Goal: Task Accomplishment & Management: Manage account settings

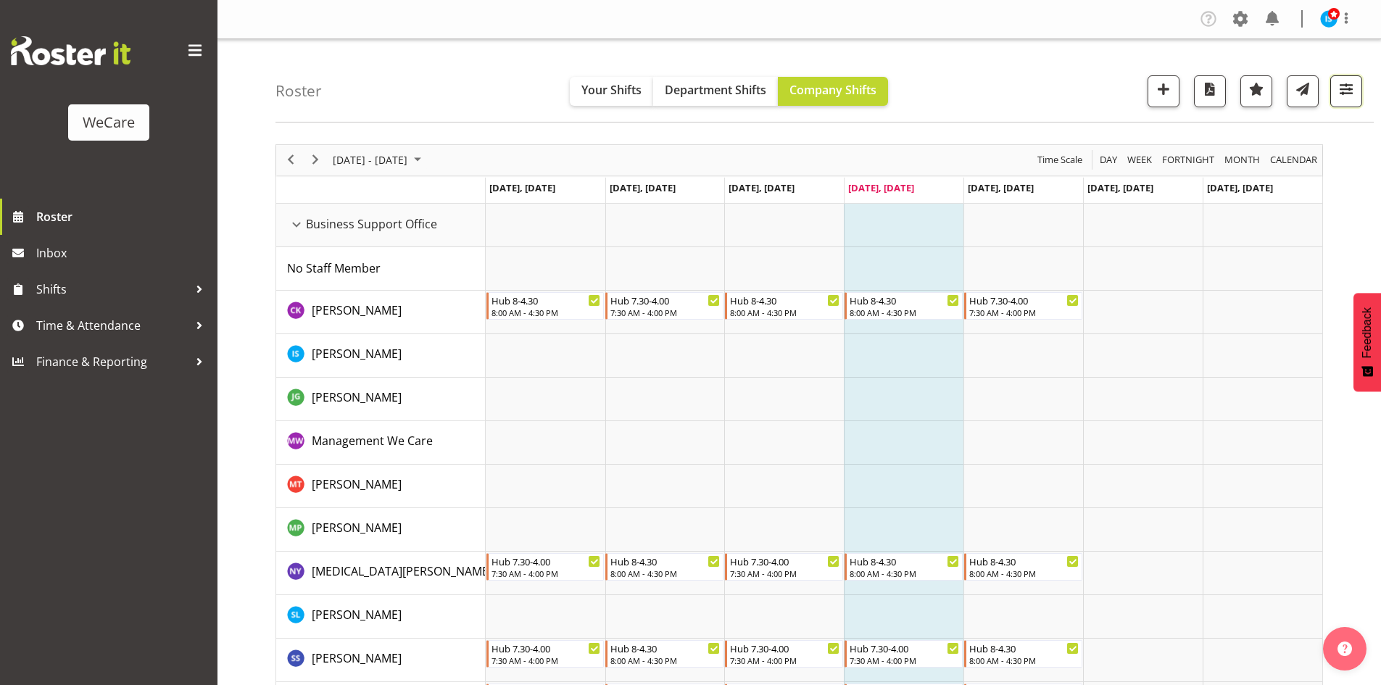
click at [1338, 88] on span "button" at bounding box center [1346, 89] width 19 height 19
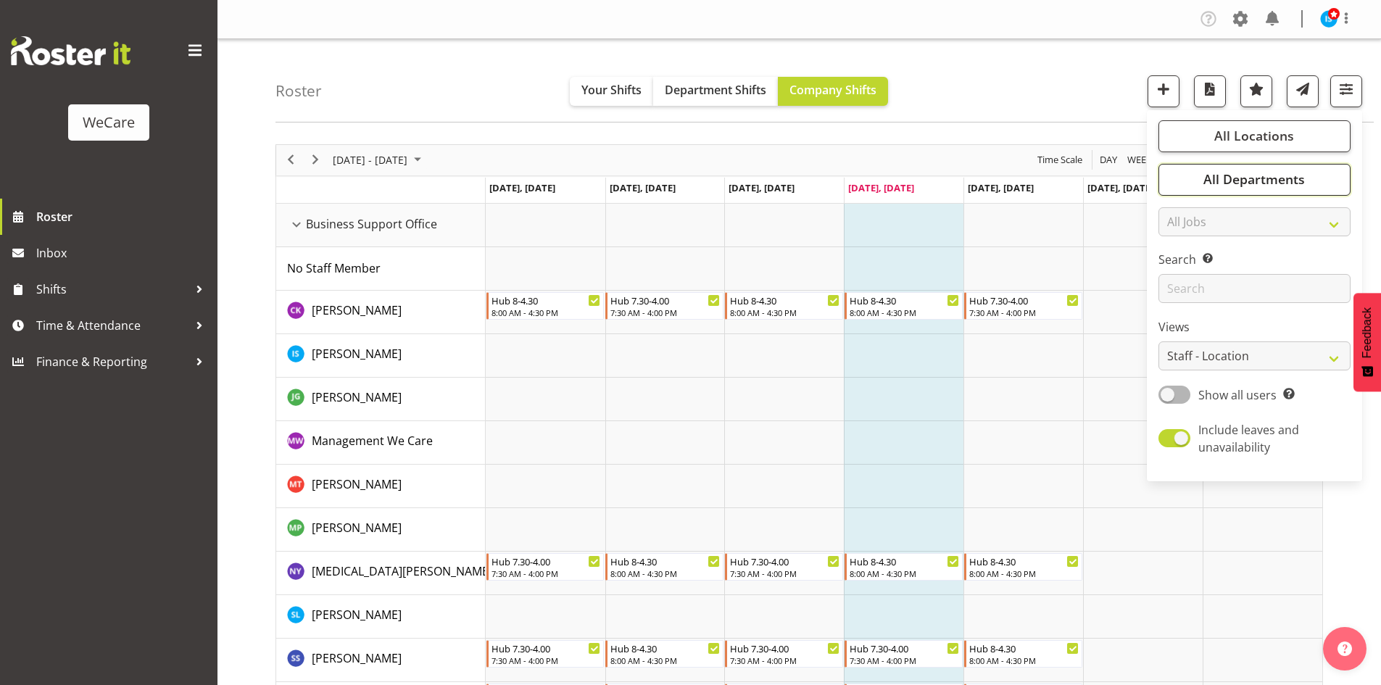
click at [1313, 173] on button "All Departments" at bounding box center [1255, 180] width 192 height 32
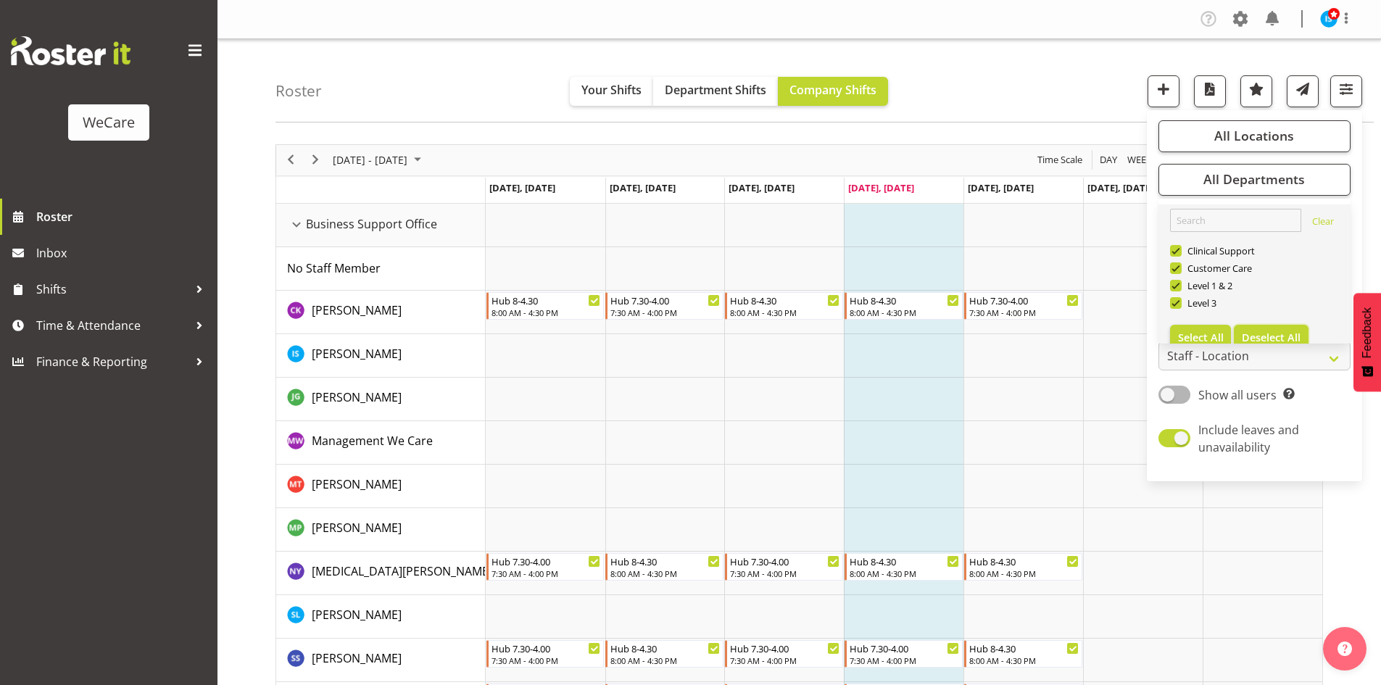
drag, startPoint x: 1289, startPoint y: 335, endPoint x: 1230, endPoint y: 320, distance: 61.4
click at [1288, 335] on span "Deselect All" at bounding box center [1271, 338] width 59 height 14
checkbox input "false"
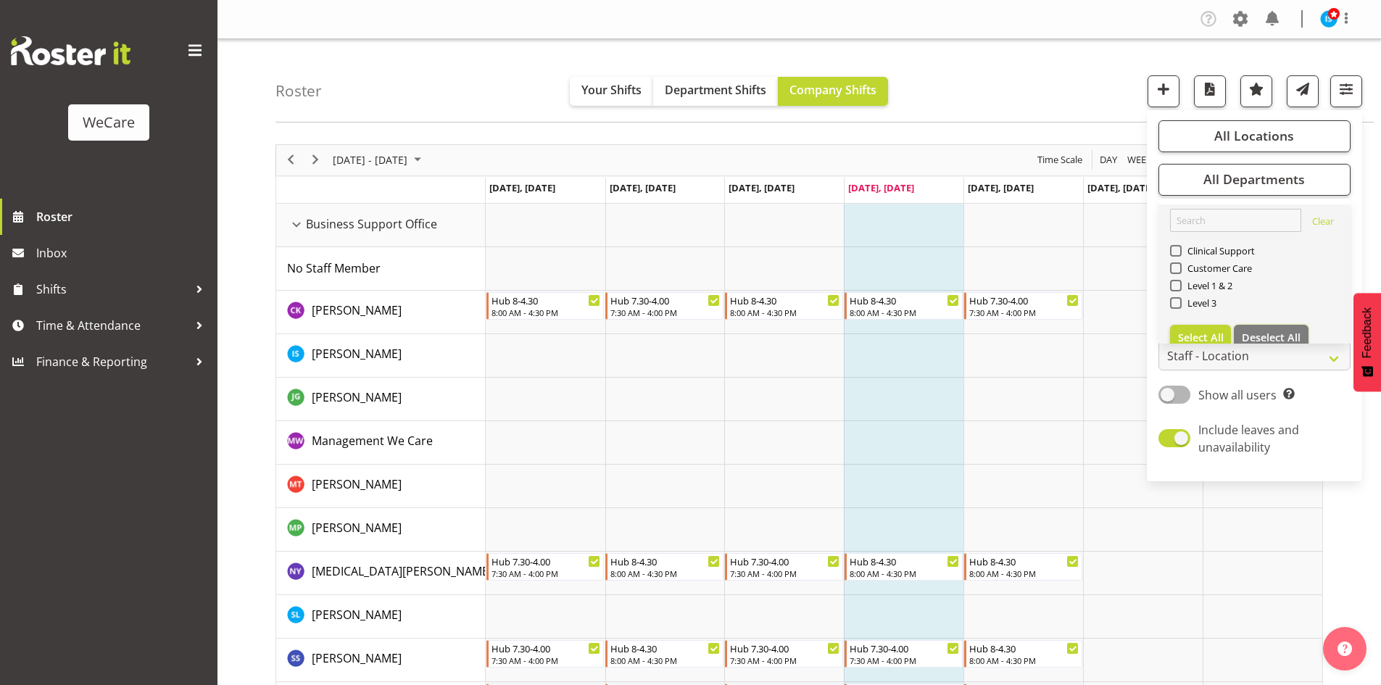
checkbox input "false"
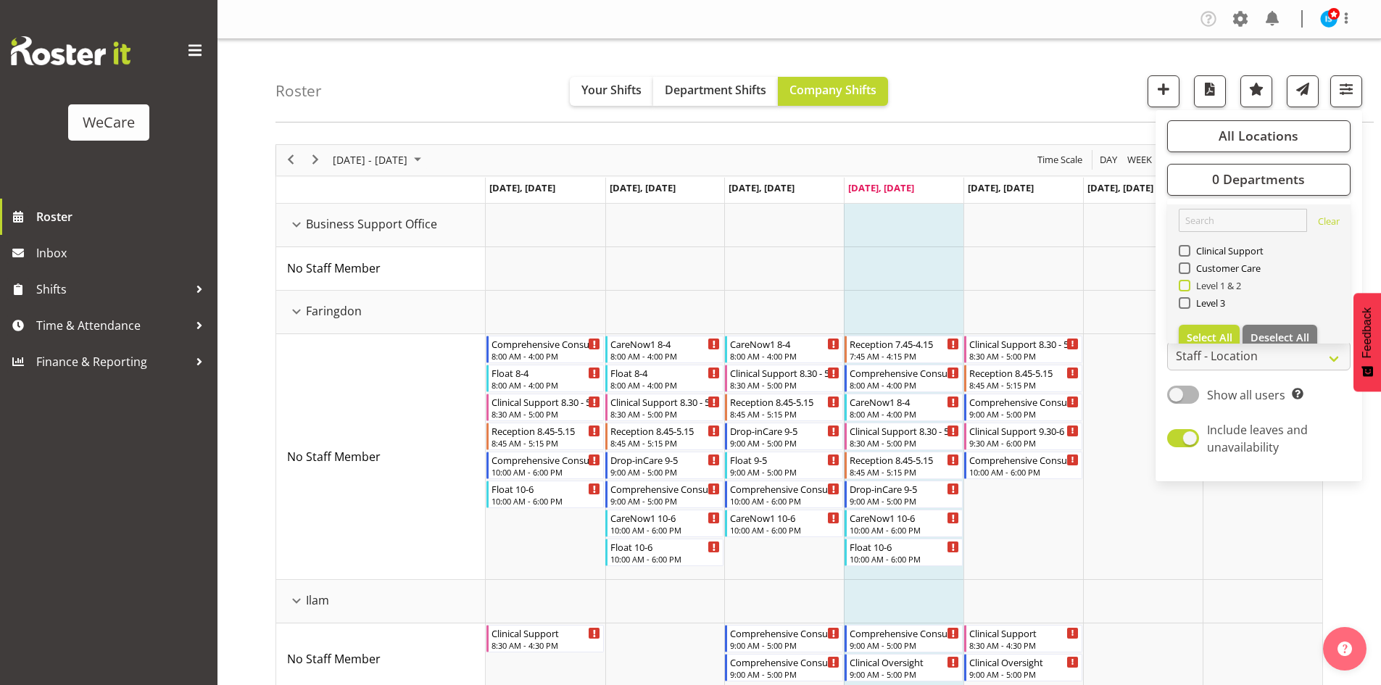
click at [1217, 286] on span "Level 1 & 2" at bounding box center [1216, 286] width 51 height 12
click at [1188, 286] on input "Level 1 & 2" at bounding box center [1183, 285] width 9 height 9
checkbox input "true"
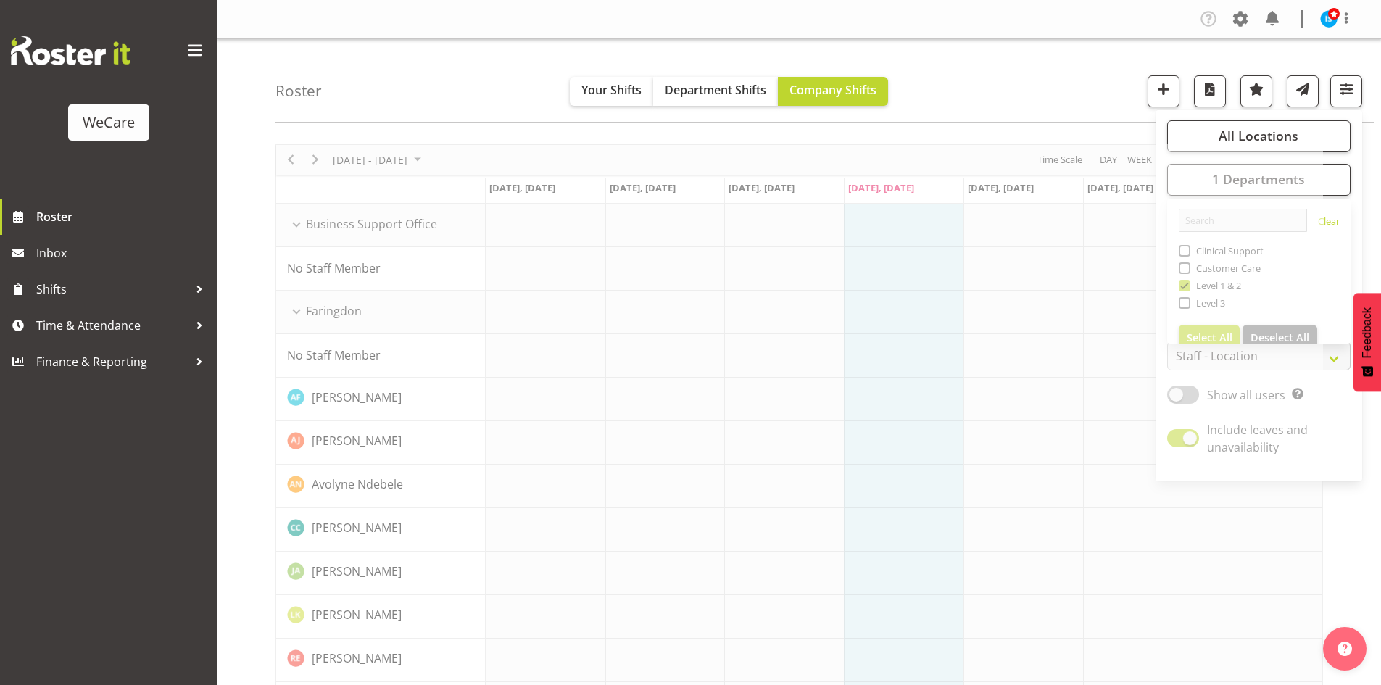
click at [481, 106] on div "Roster Your Shifts Department Shifts Company Shifts All Locations Clear Busines…" at bounding box center [825, 80] width 1098 height 83
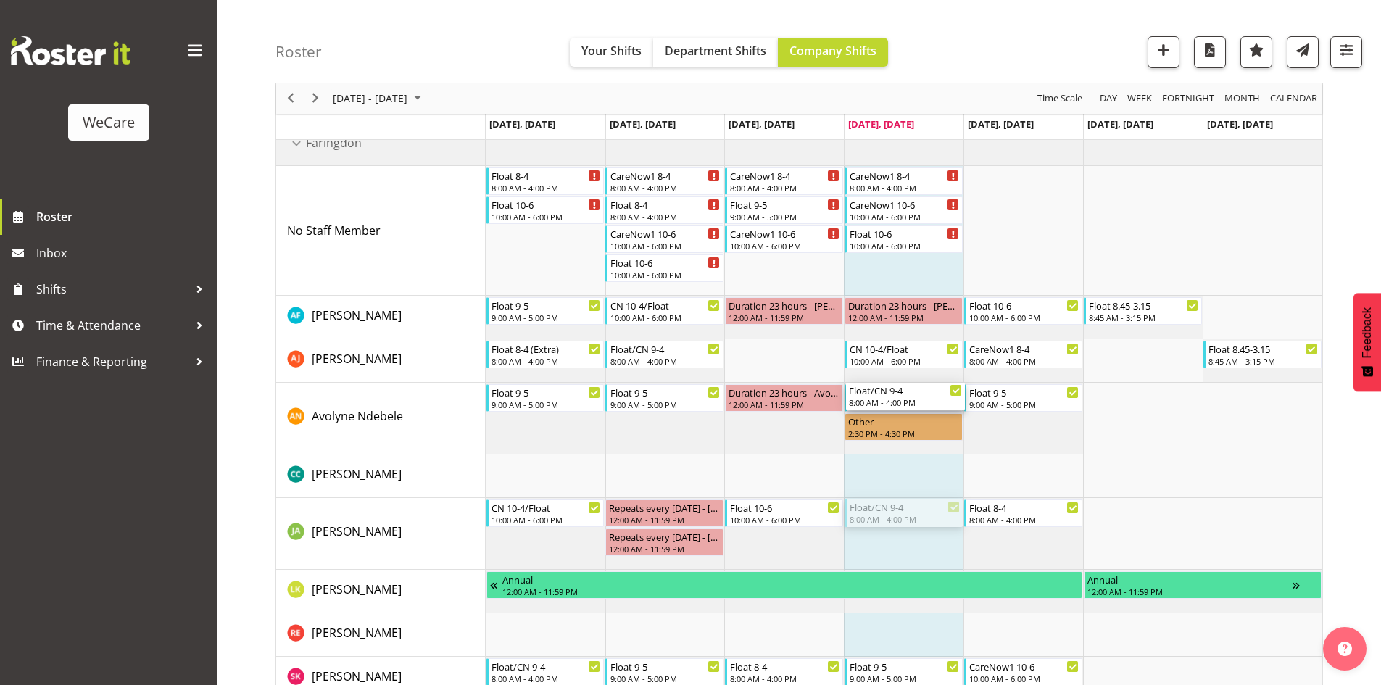
scroll to position [145, 0]
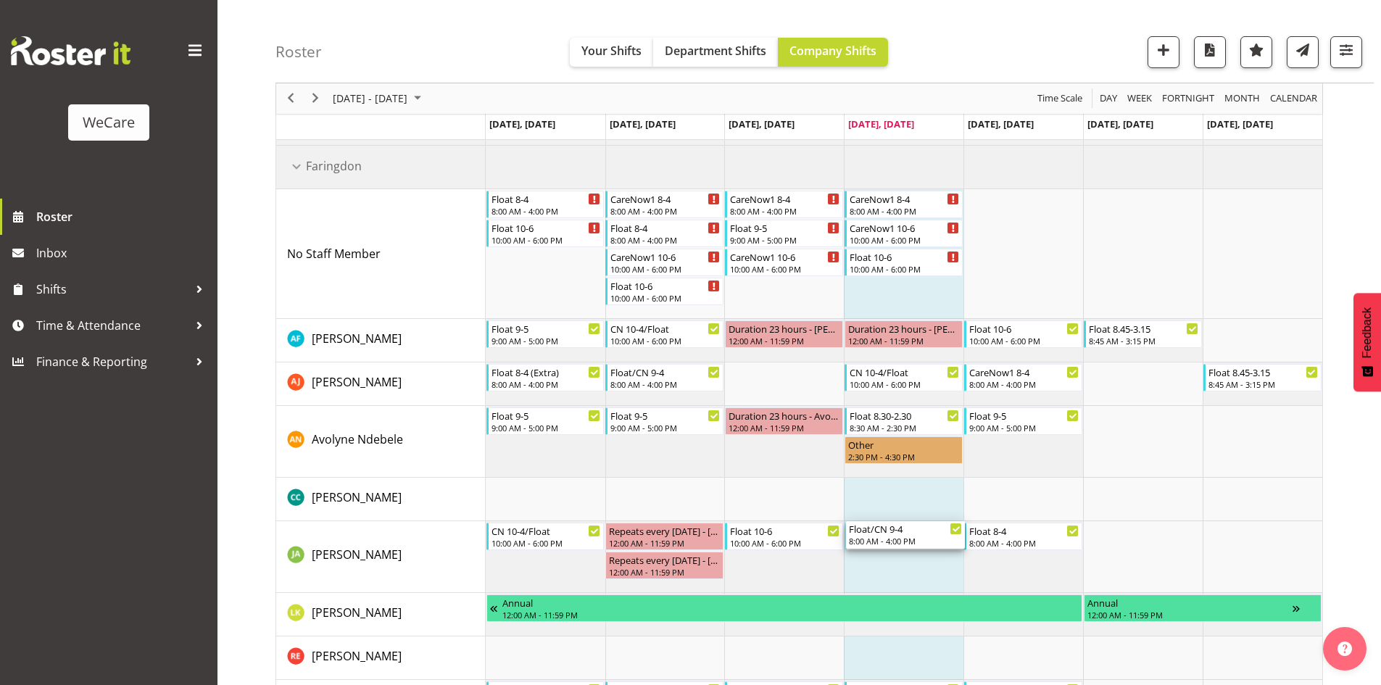
drag, startPoint x: 891, startPoint y: 455, endPoint x: 896, endPoint y: 529, distance: 73.4
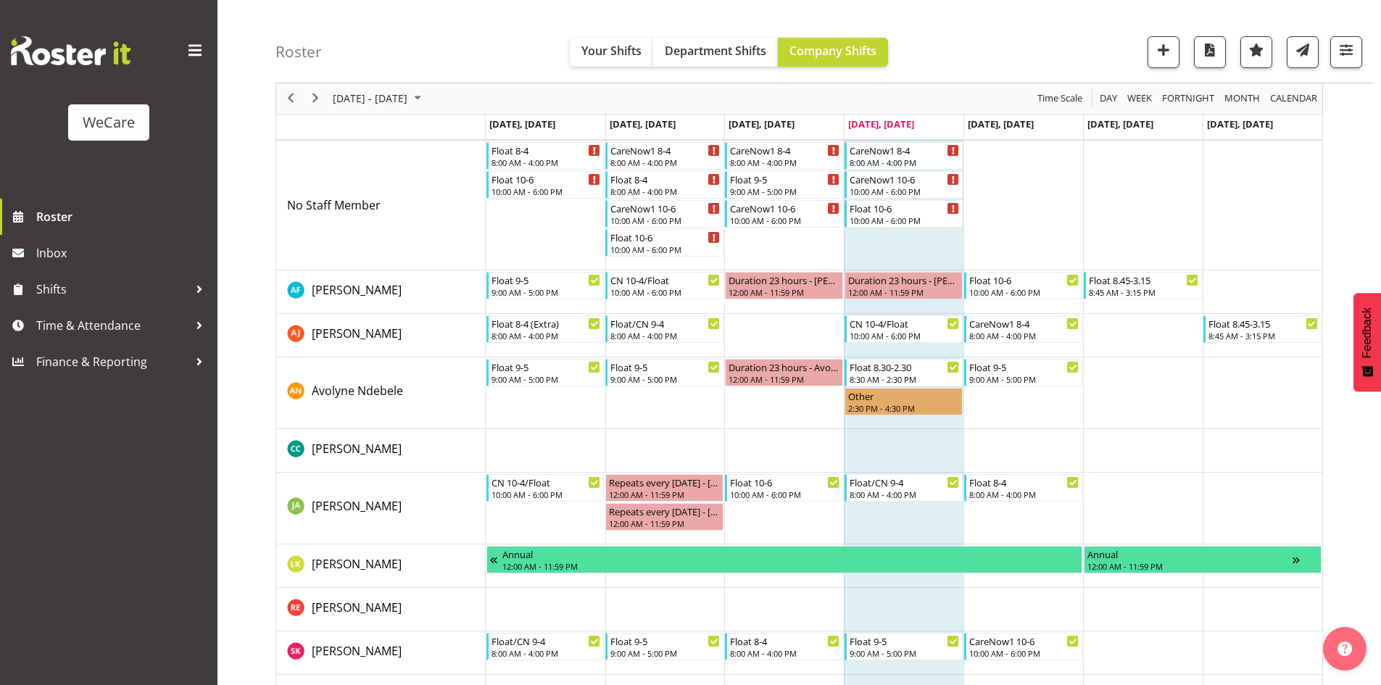
scroll to position [218, 0]
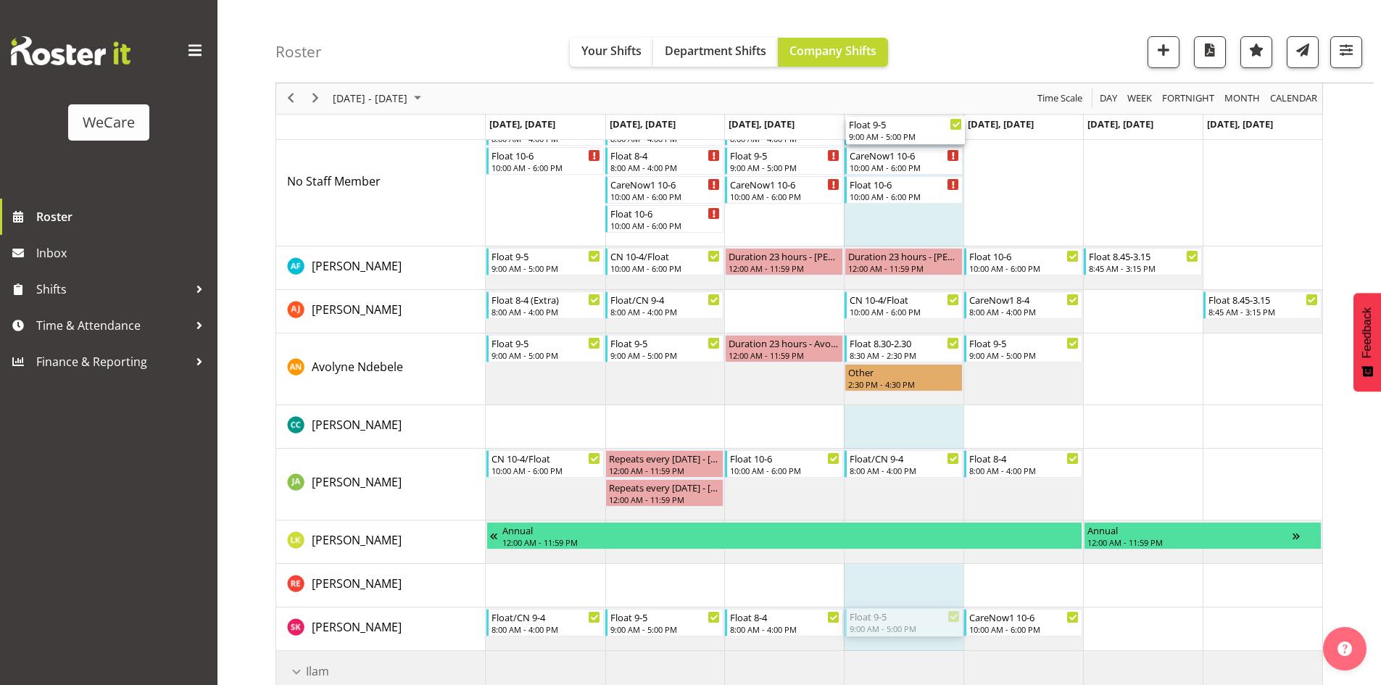
drag, startPoint x: 924, startPoint y: 628, endPoint x: 918, endPoint y: 199, distance: 428.6
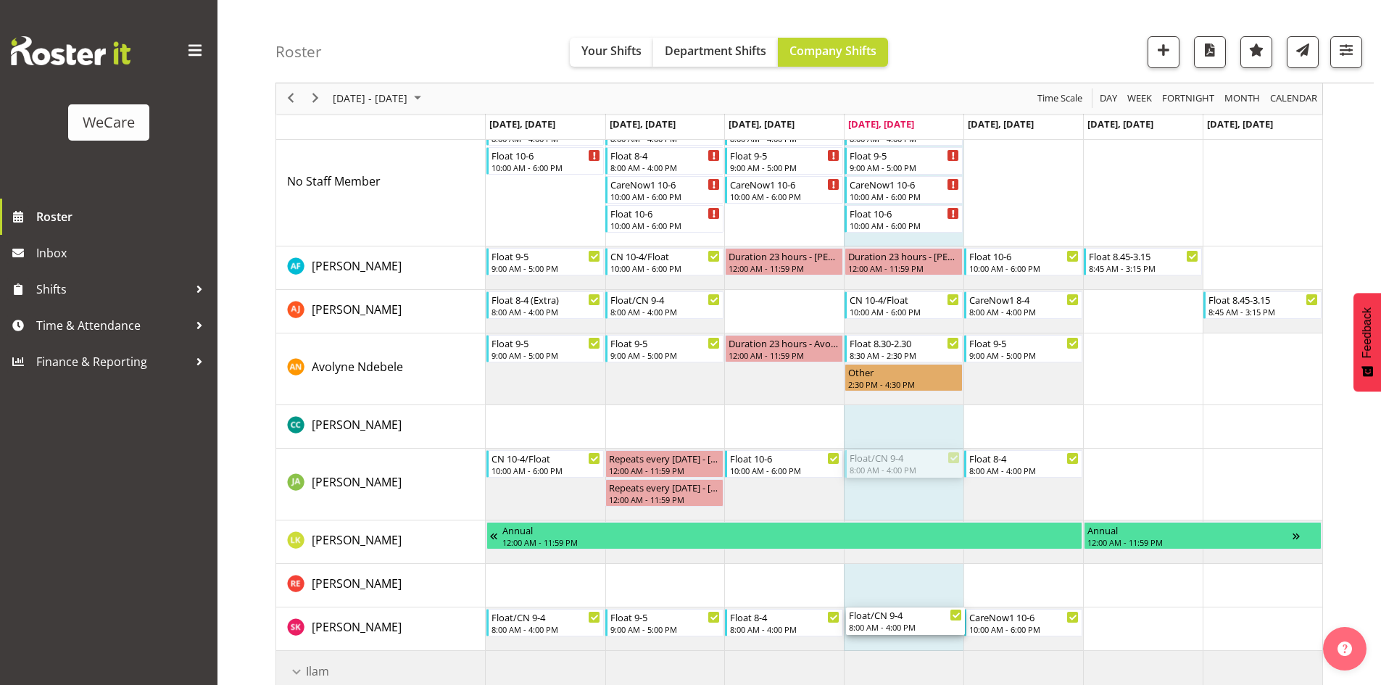
drag, startPoint x: 916, startPoint y: 447, endPoint x: 894, endPoint y: 615, distance: 168.9
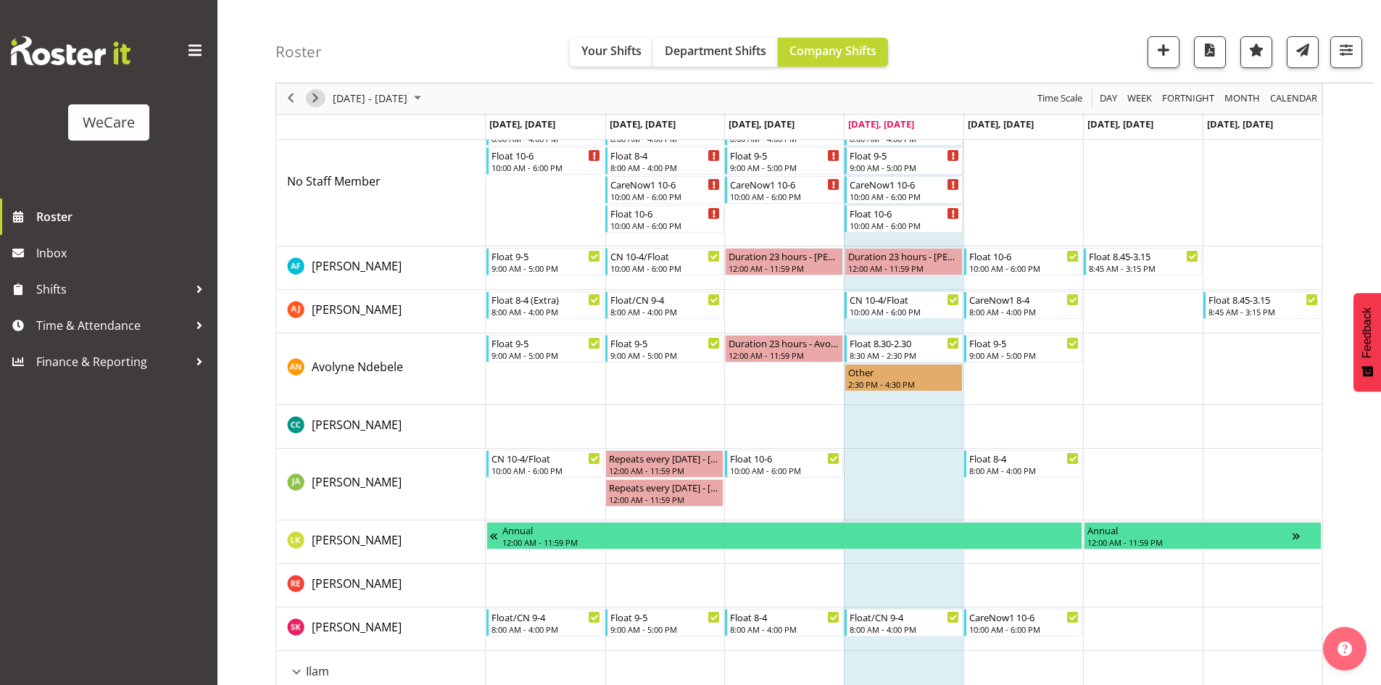
click at [318, 102] on span "Next" at bounding box center [315, 99] width 17 height 18
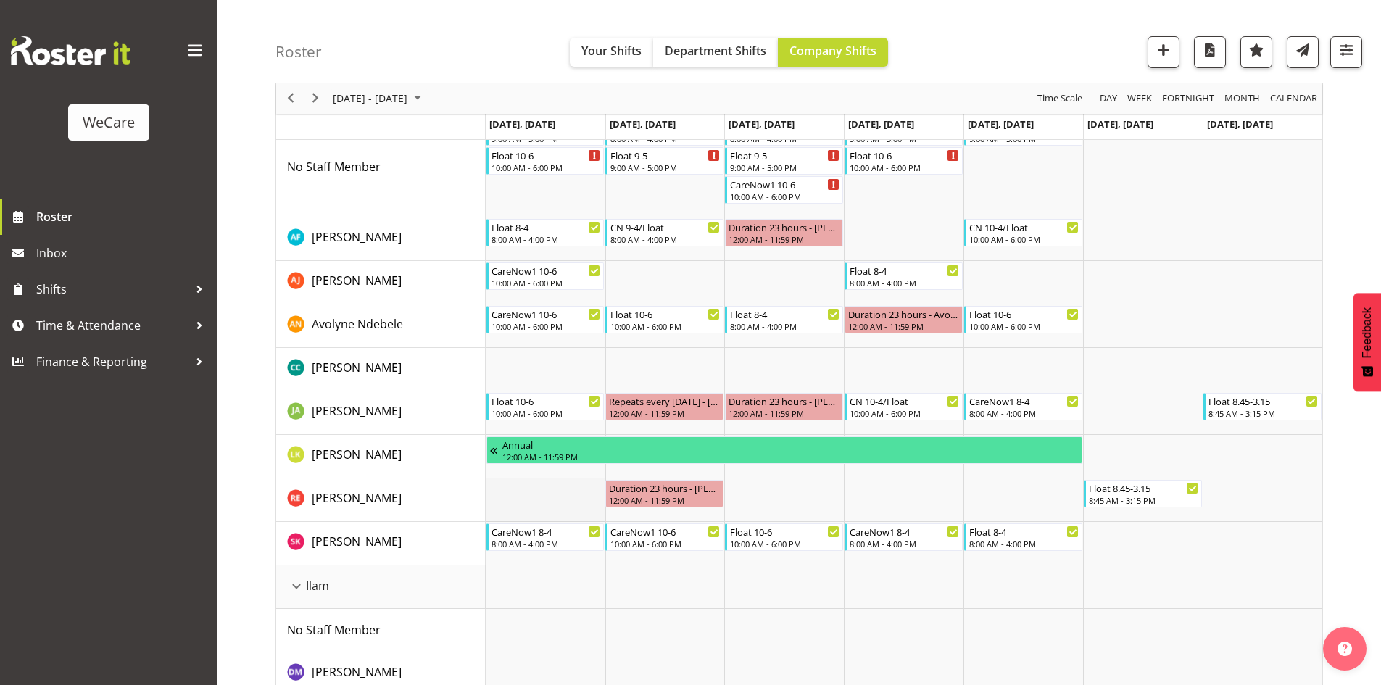
scroll to position [145, 0]
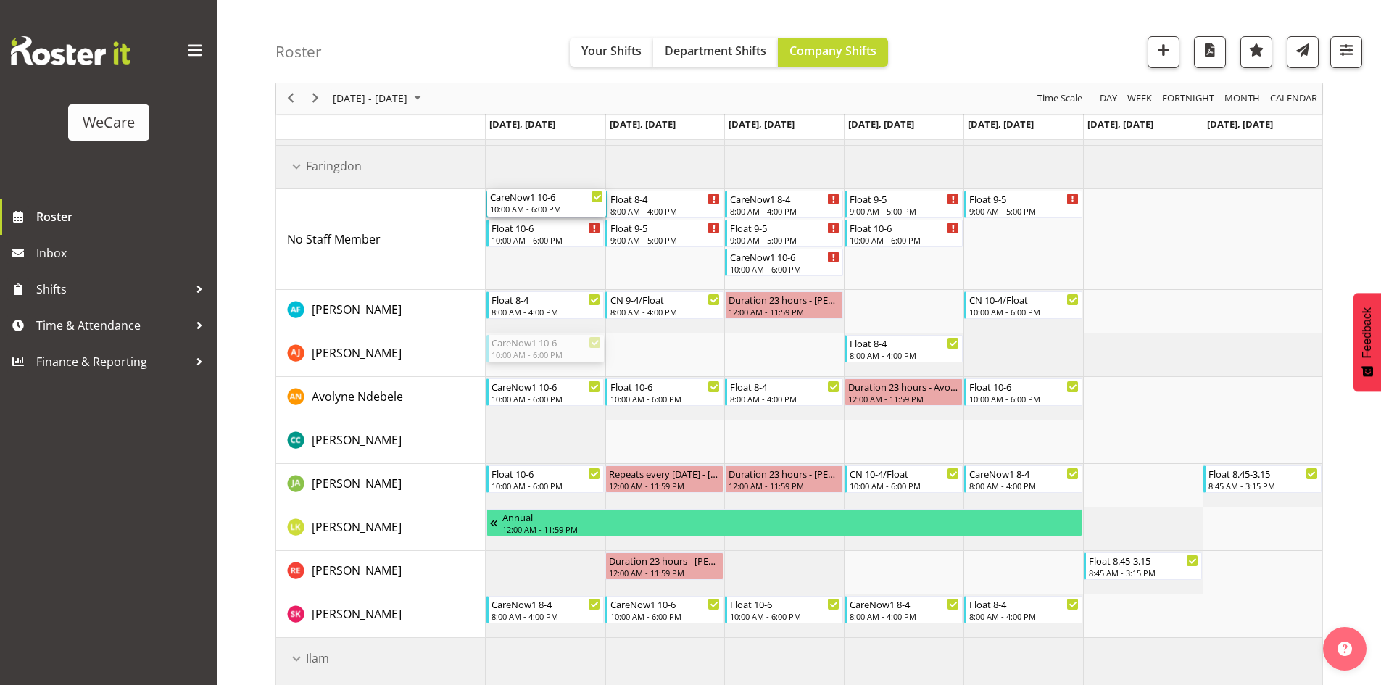
drag, startPoint x: 538, startPoint y: 352, endPoint x: 544, endPoint y: 242, distance: 110.4
drag, startPoint x: 547, startPoint y: 396, endPoint x: 564, endPoint y: 226, distance: 170.5
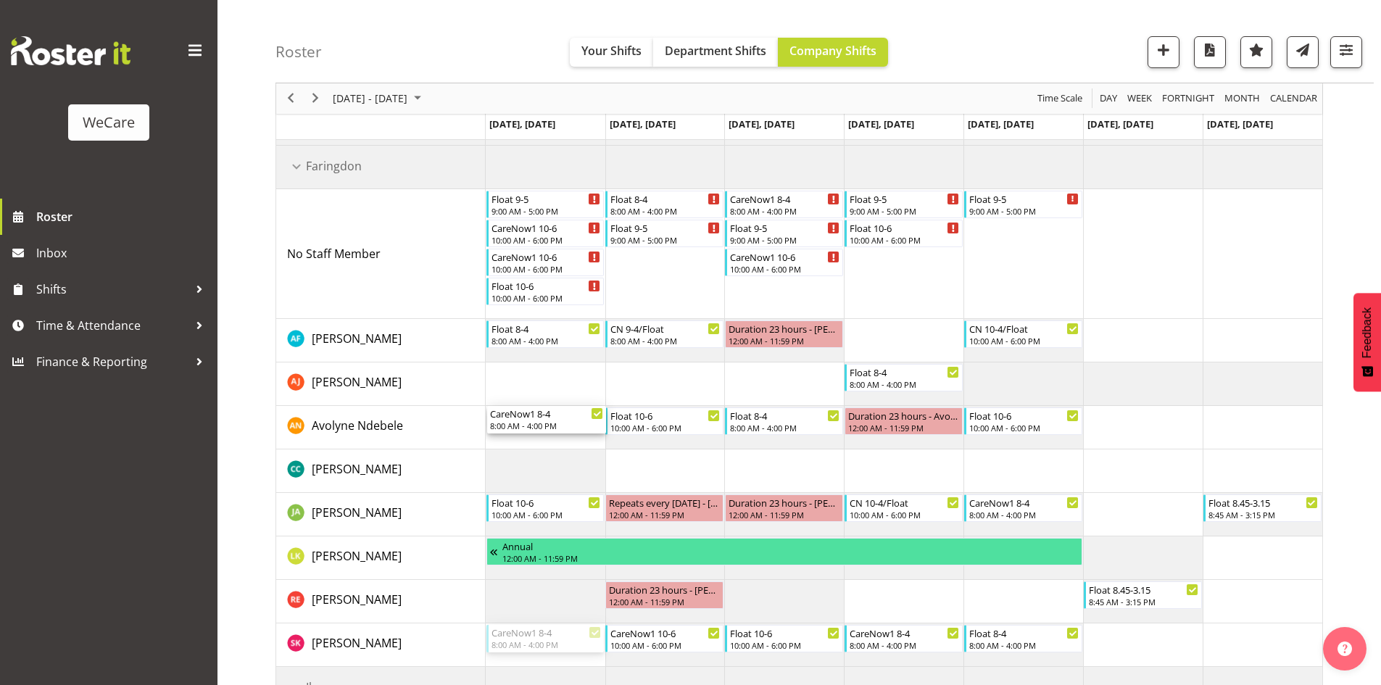
drag, startPoint x: 539, startPoint y: 631, endPoint x: 552, endPoint y: 441, distance: 190.4
drag, startPoint x: 537, startPoint y: 236, endPoint x: 554, endPoint y: 641, distance: 405.7
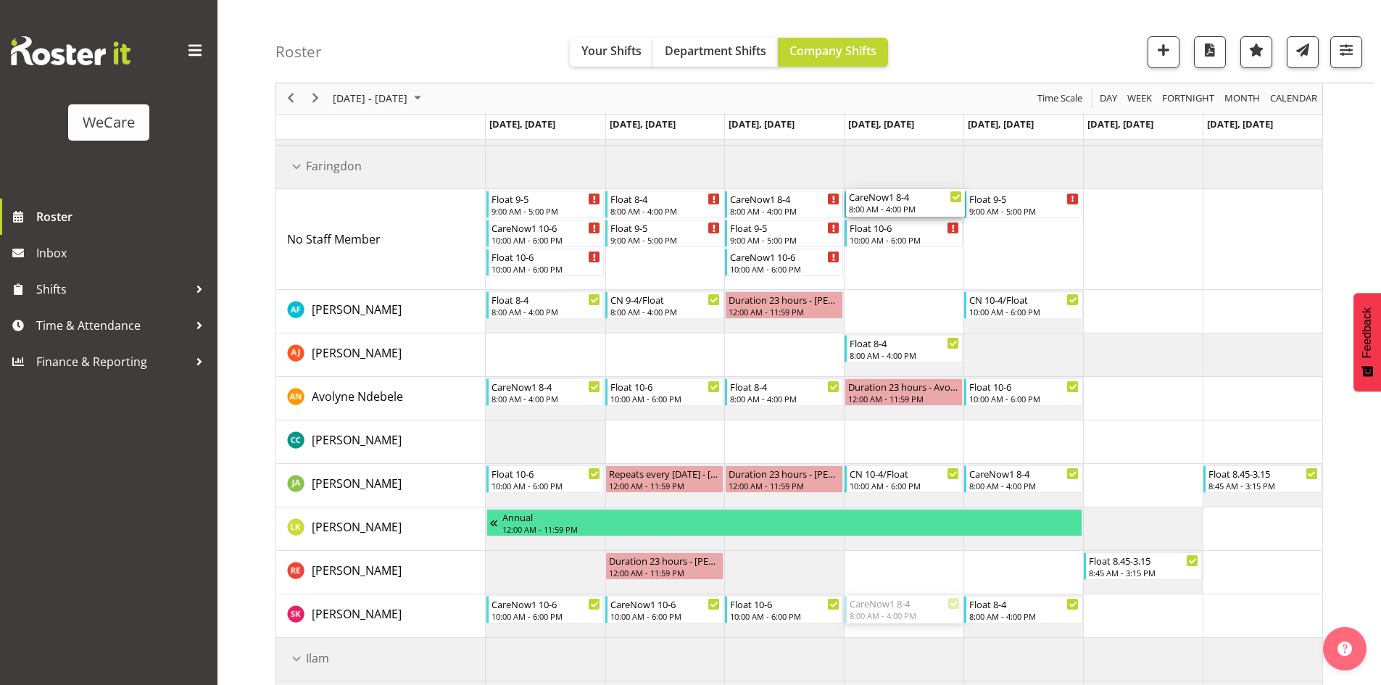
drag, startPoint x: 886, startPoint y: 609, endPoint x: 903, endPoint y: 245, distance: 364.4
drag, startPoint x: 906, startPoint y: 481, endPoint x: 906, endPoint y: 634, distance: 153.0
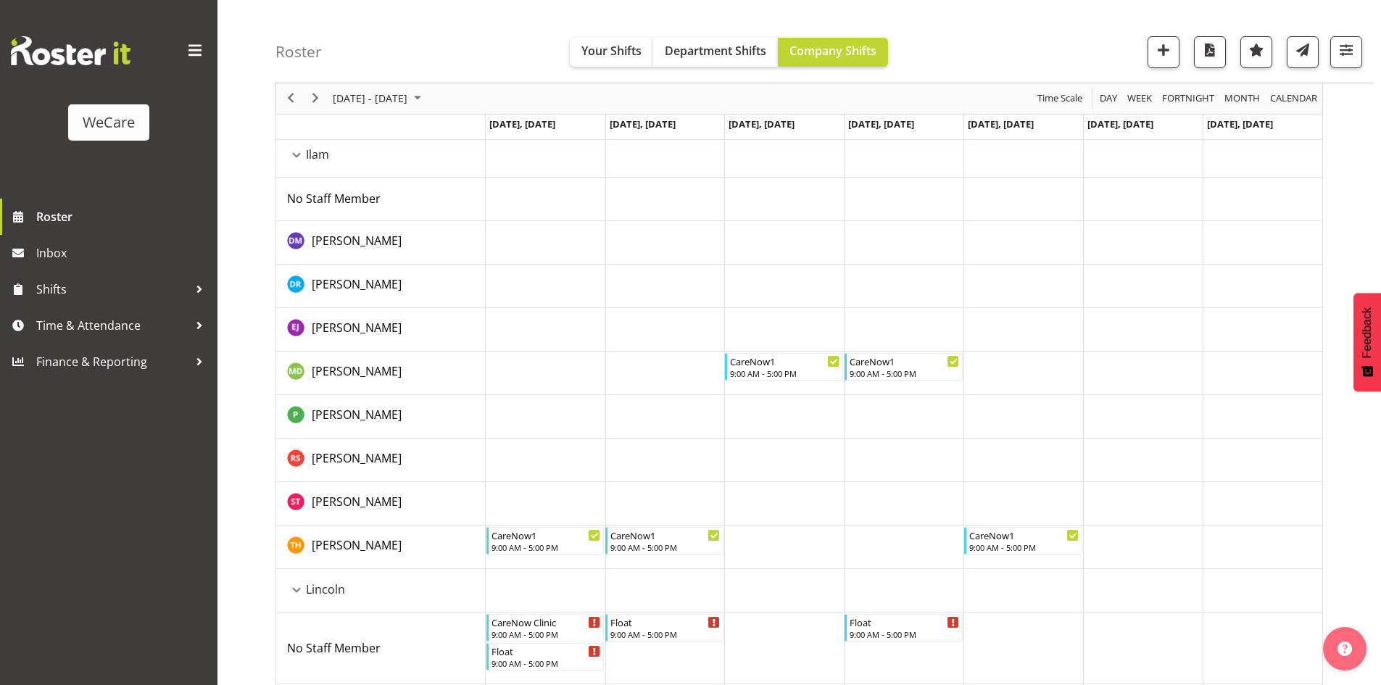
scroll to position [653, 0]
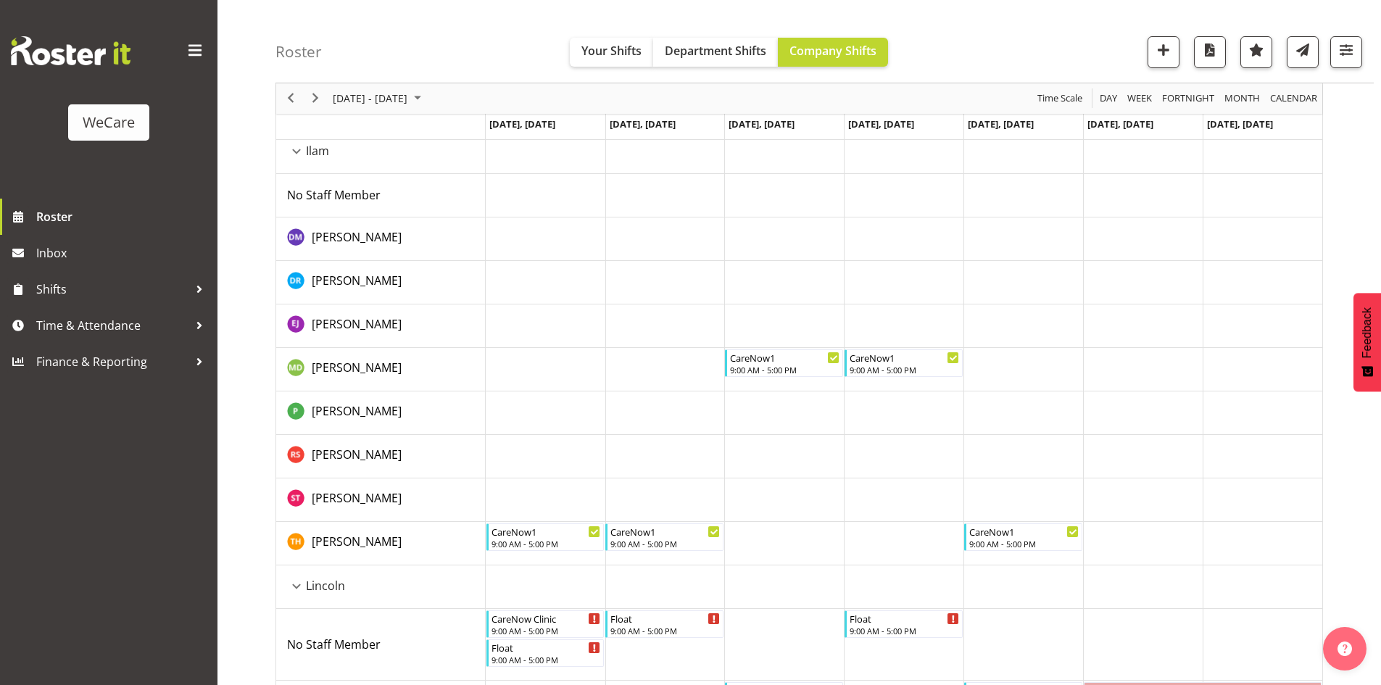
click at [292, 153] on div "Ilam resource" at bounding box center [296, 151] width 19 height 19
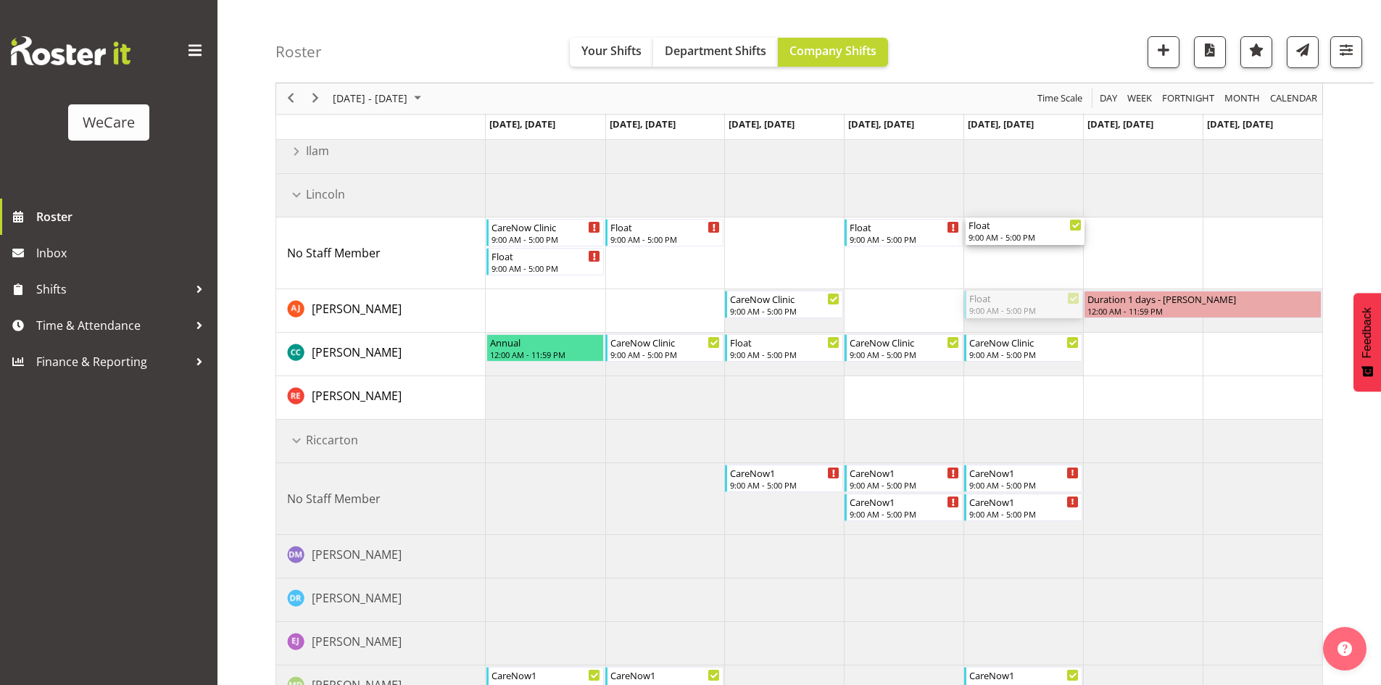
drag, startPoint x: 995, startPoint y: 298, endPoint x: 1027, endPoint y: 392, distance: 98.8
click at [991, 257] on div "Float [DATE] 9:00 AM - 5:00 PM CareNow1 [DATE] 10:00 AM - 6:00 PM Float [DATE] …" at bounding box center [904, 564] width 837 height 2026
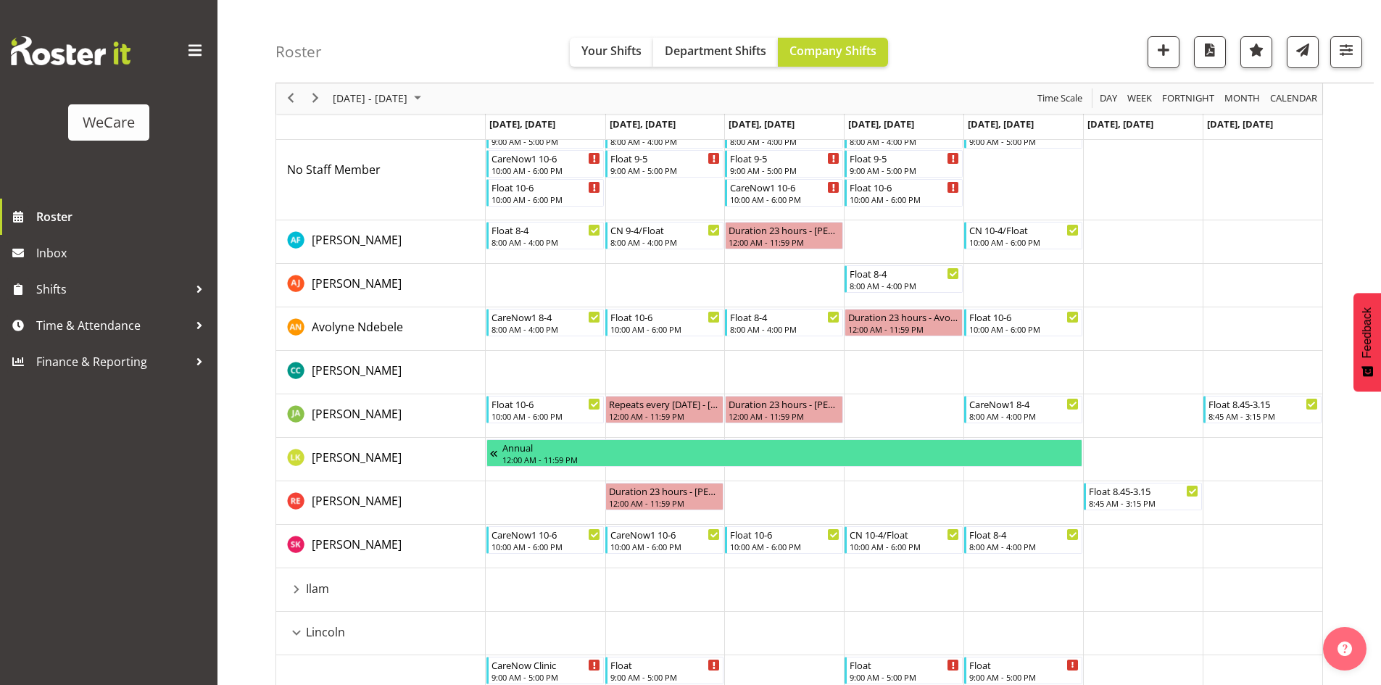
scroll to position [145, 0]
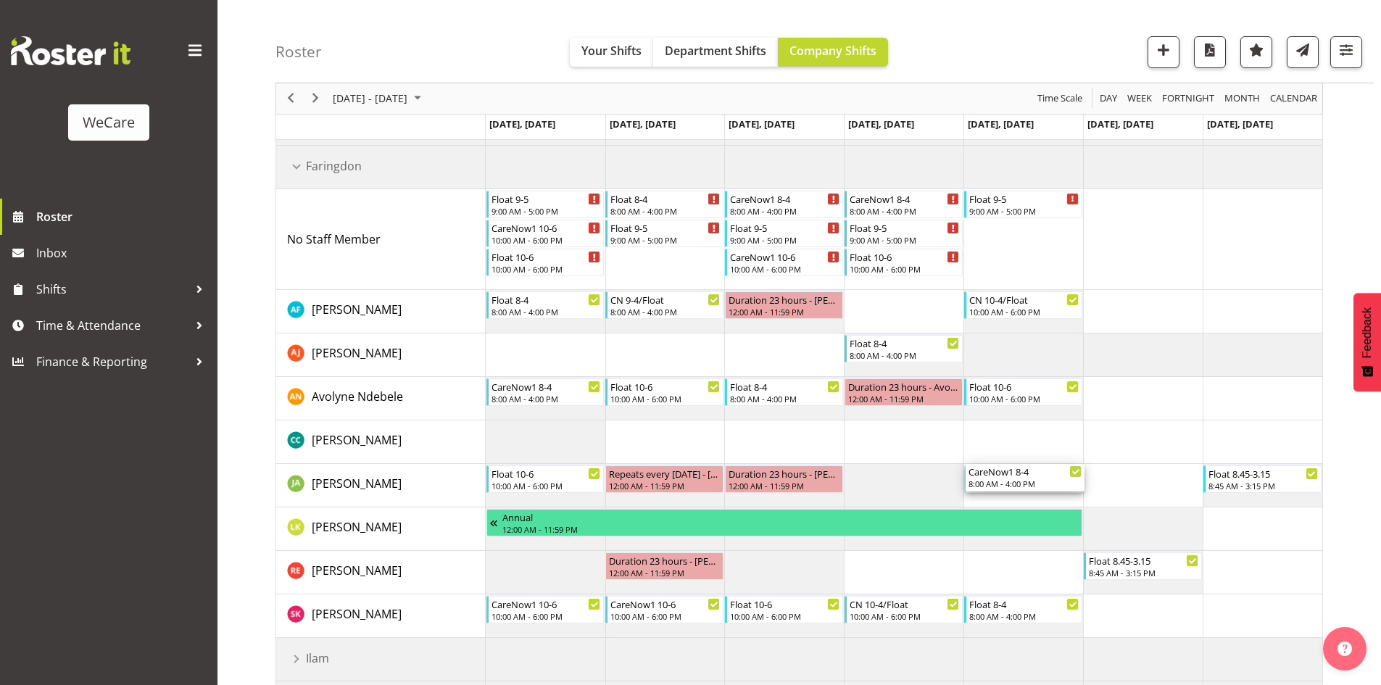
drag, startPoint x: 1035, startPoint y: 489, endPoint x: 1043, endPoint y: 471, distance: 19.1
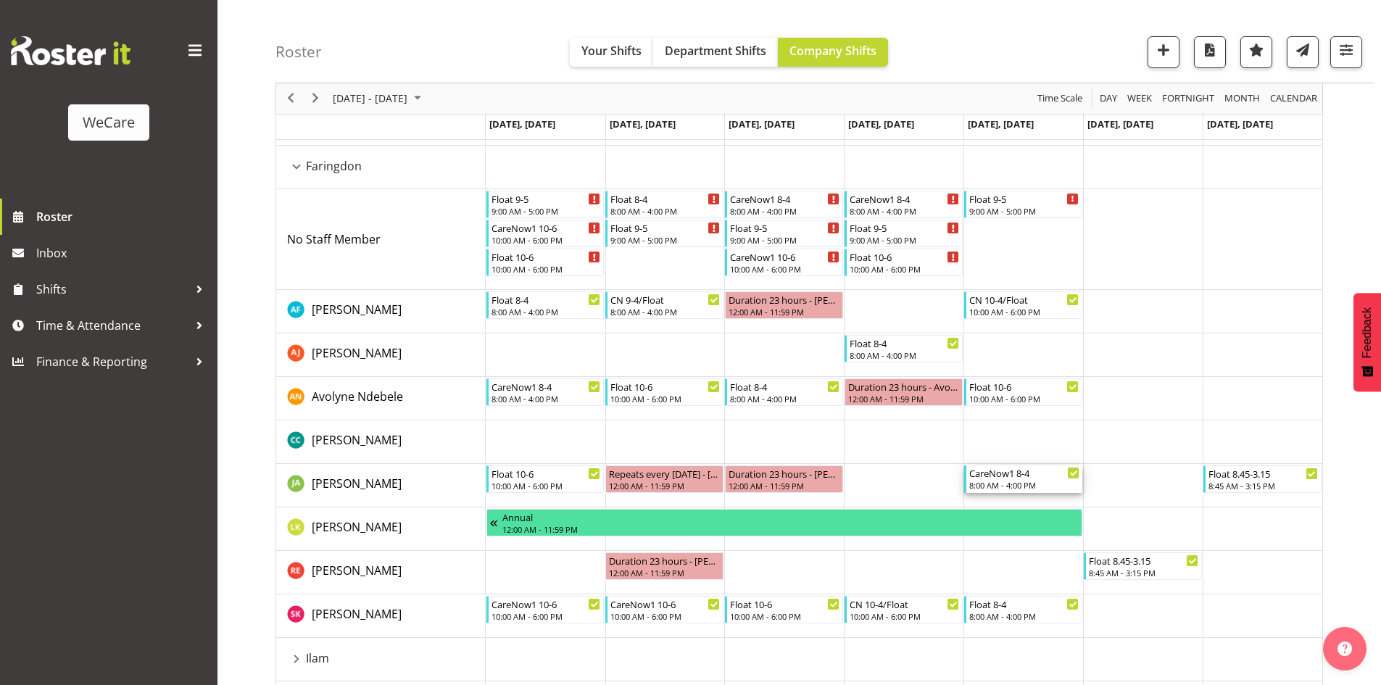
click at [1043, 472] on div "CareNow1 8-4" at bounding box center [1024, 473] width 110 height 15
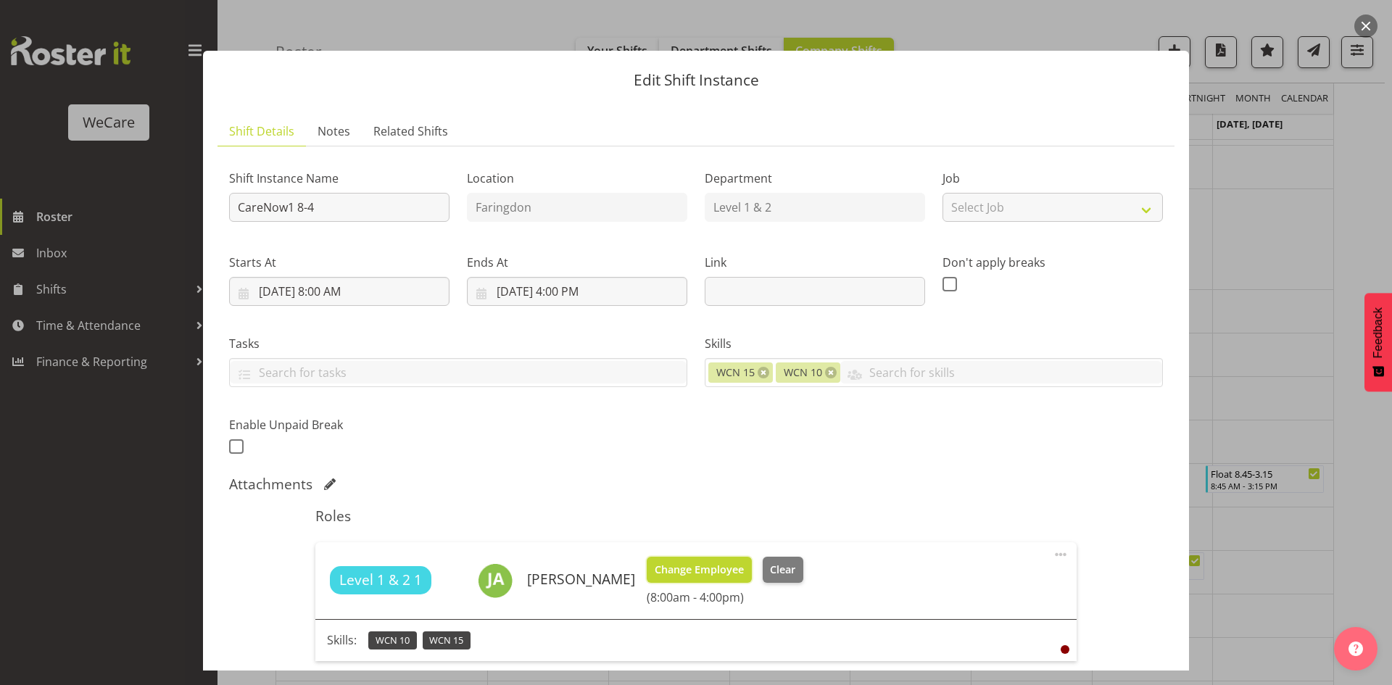
click at [655, 566] on span "Change Employee" at bounding box center [699, 570] width 89 height 16
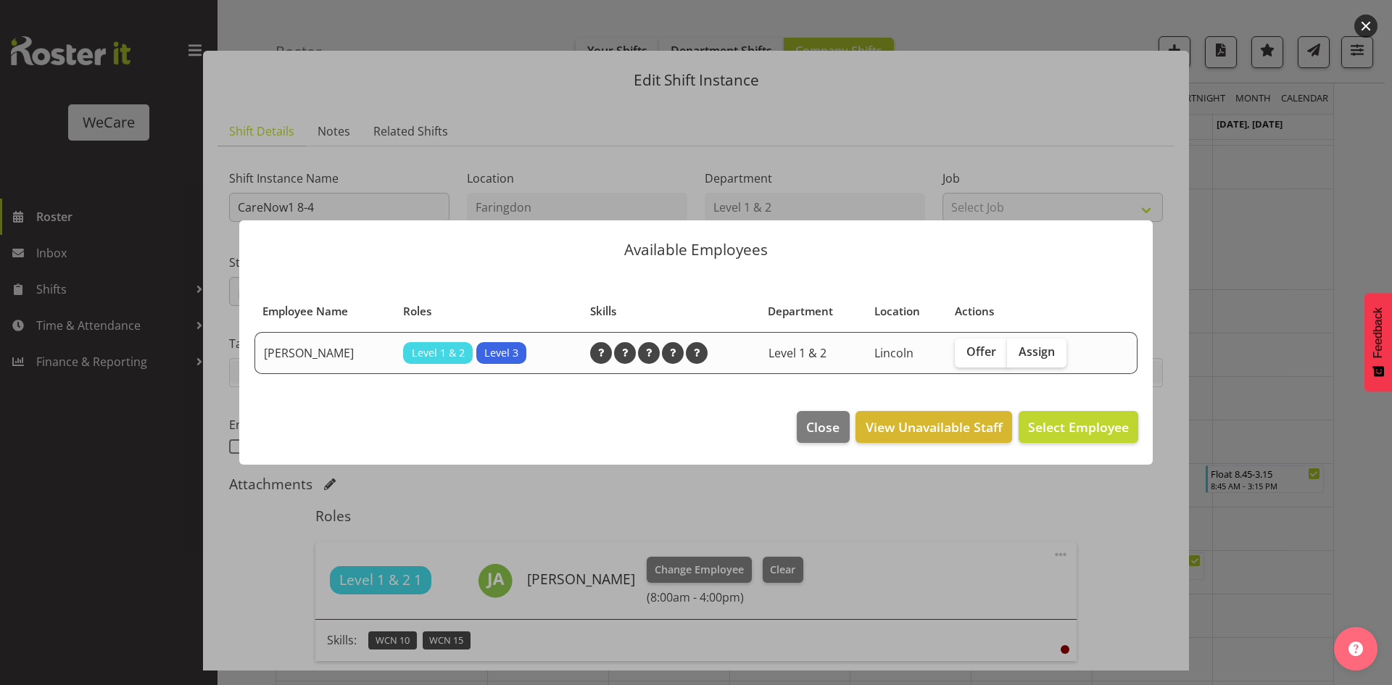
click at [1044, 348] on span "Assign" at bounding box center [1037, 351] width 36 height 15
click at [1017, 348] on input "Assign" at bounding box center [1011, 351] width 9 height 9
checkbox input "true"
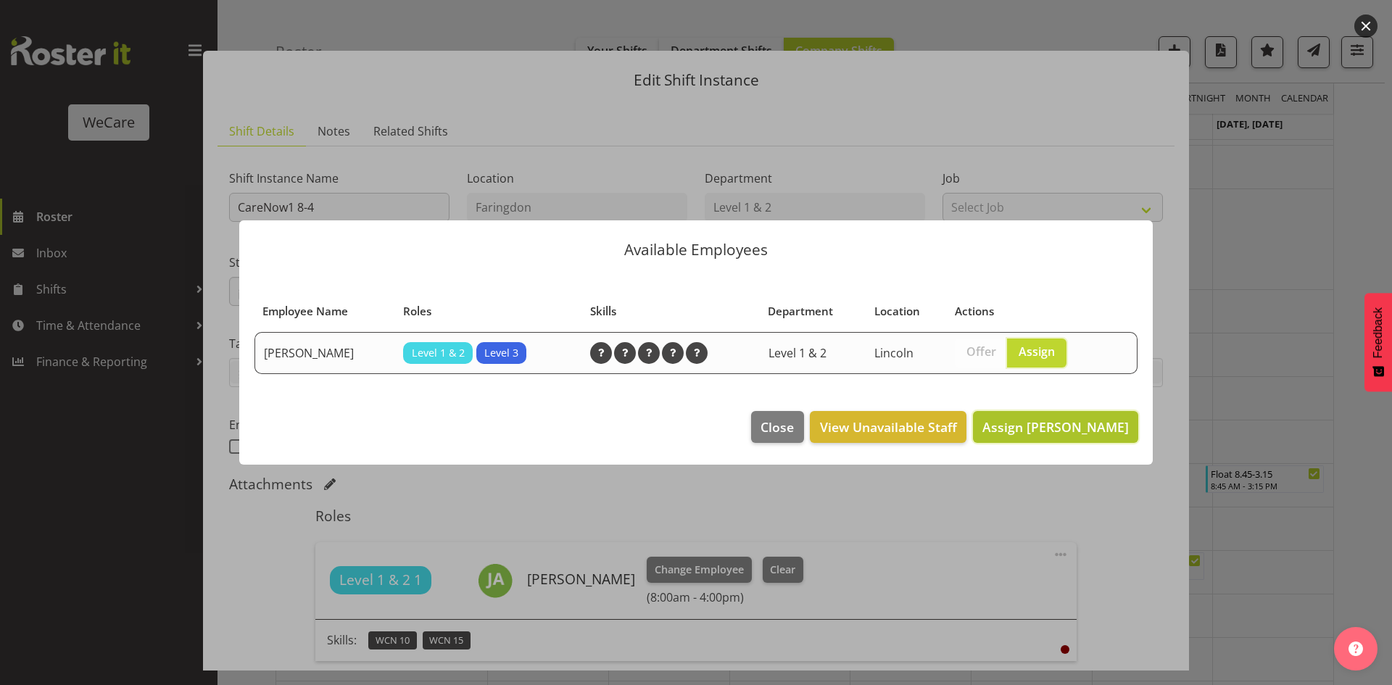
click at [1091, 435] on span "Assign [PERSON_NAME]" at bounding box center [1055, 426] width 146 height 17
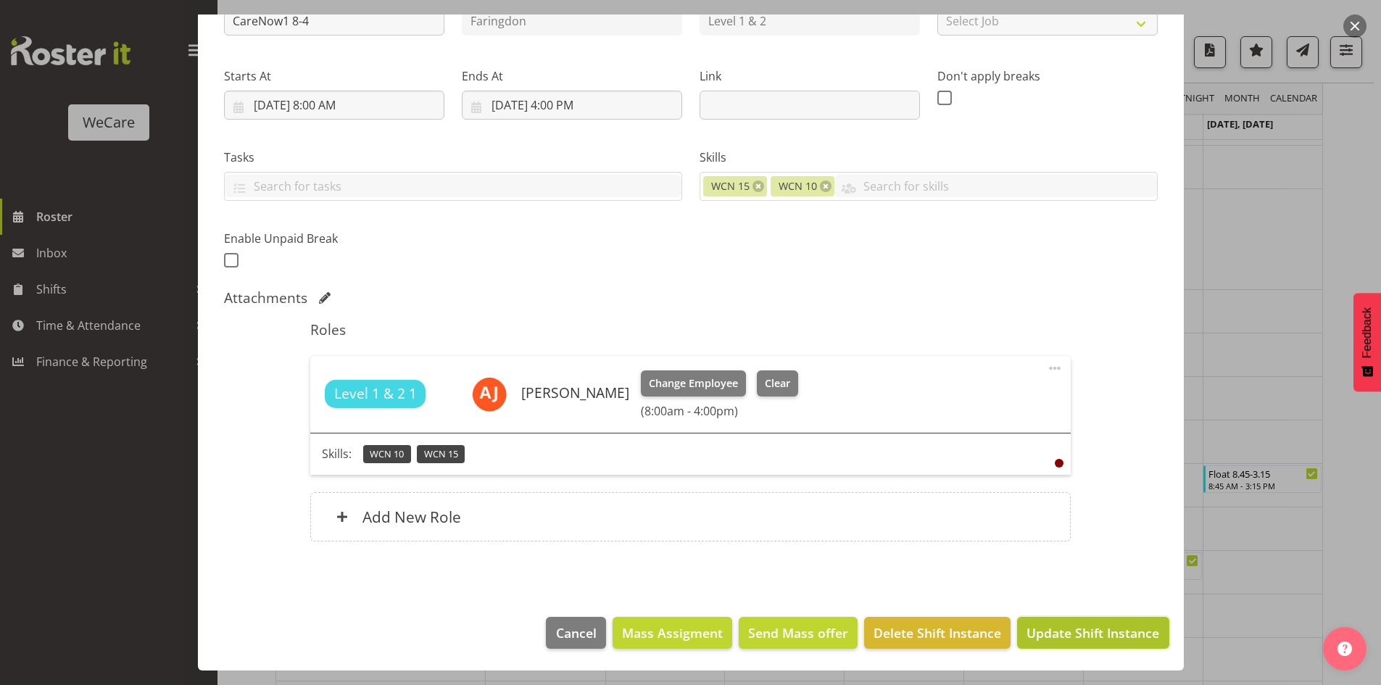
click at [1055, 631] on span "Update Shift Instance" at bounding box center [1093, 633] width 133 height 19
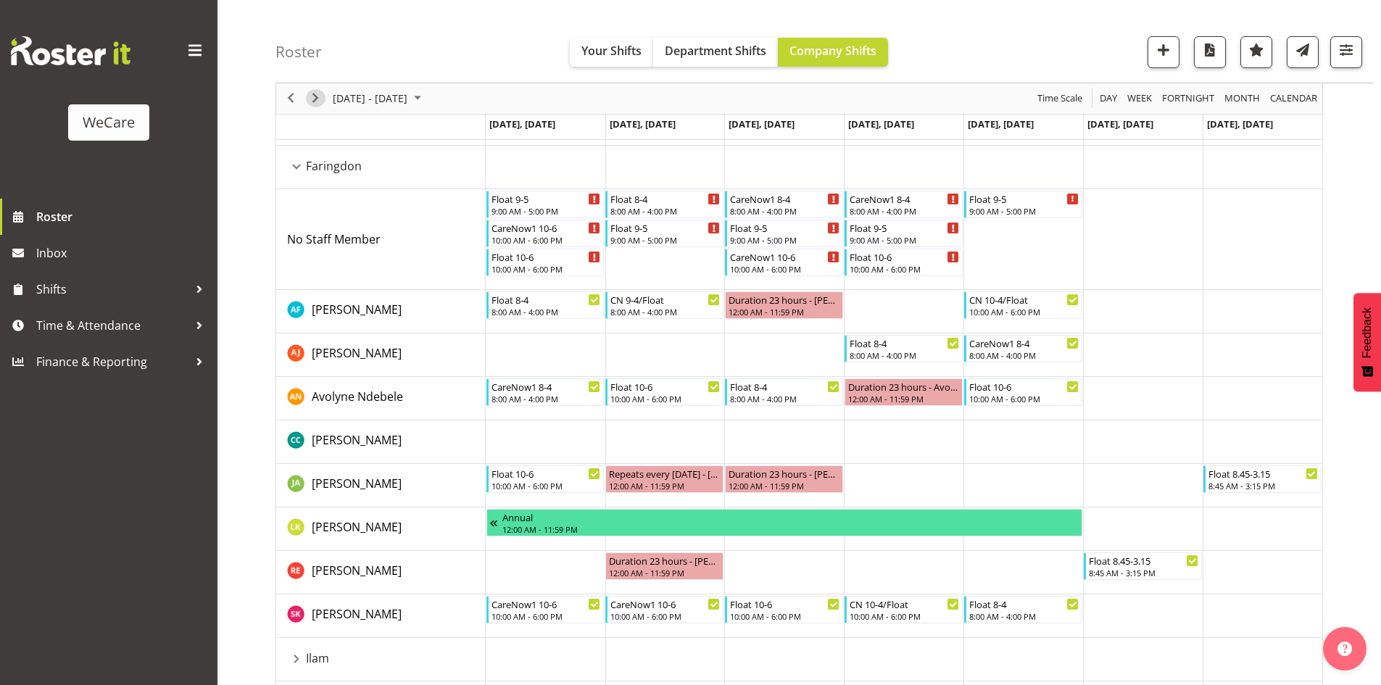
click at [312, 102] on span "Next" at bounding box center [315, 99] width 17 height 18
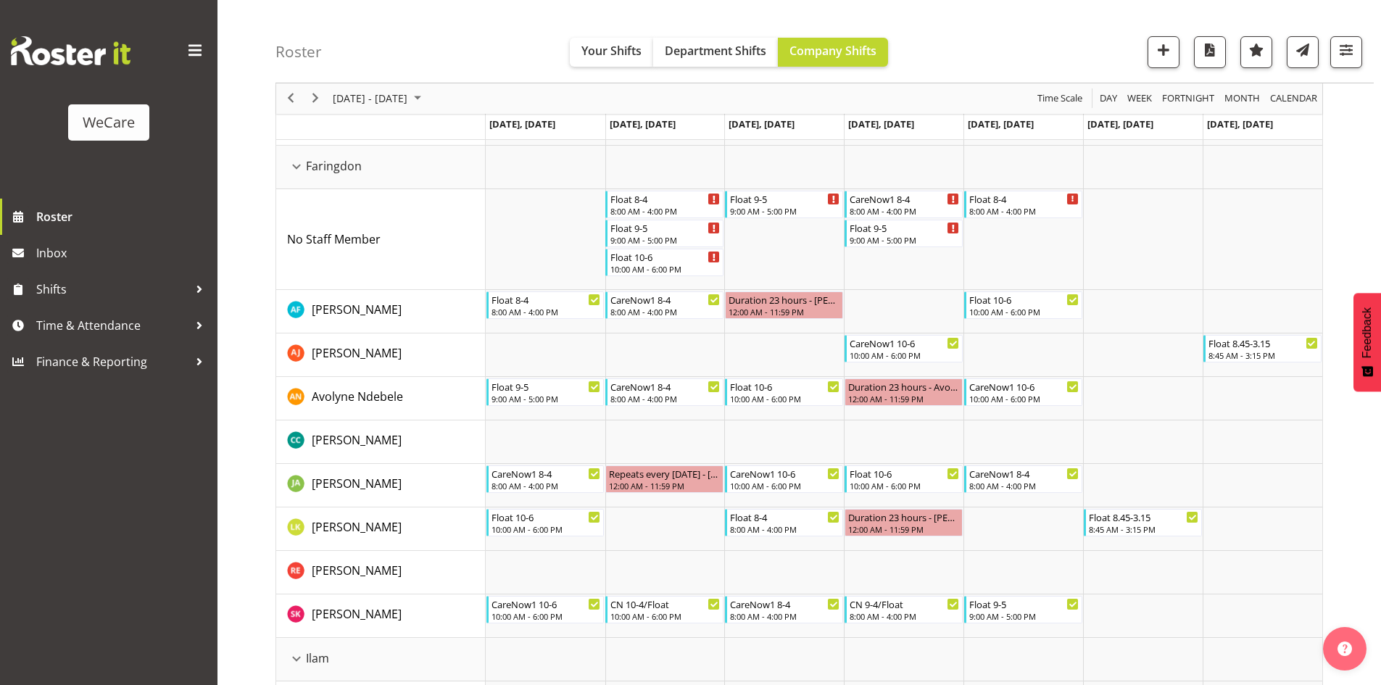
click at [393, 85] on div "[DATE] - [DATE]" at bounding box center [379, 98] width 102 height 30
click at [489, 133] on span "next month" at bounding box center [485, 135] width 25 height 26
click at [361, 229] on span "11" at bounding box center [371, 234] width 22 height 22
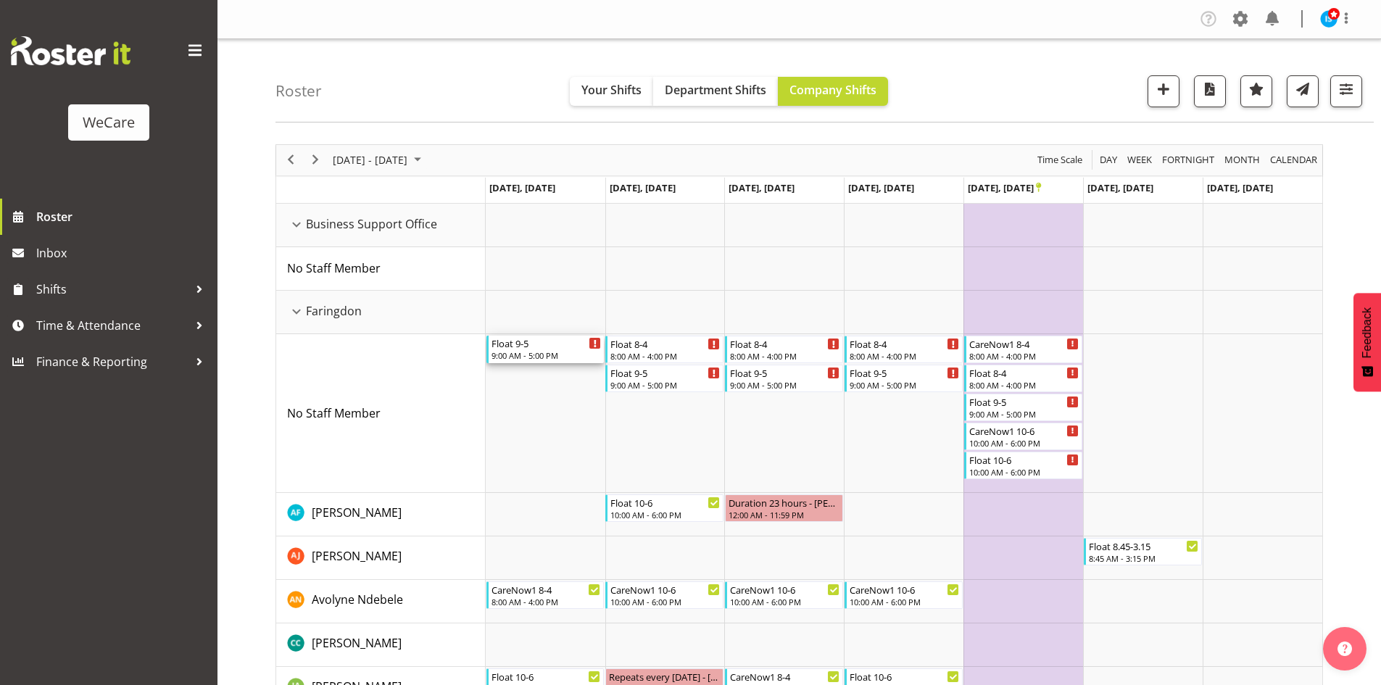
click at [556, 337] on div "Float 9-5" at bounding box center [547, 343] width 110 height 15
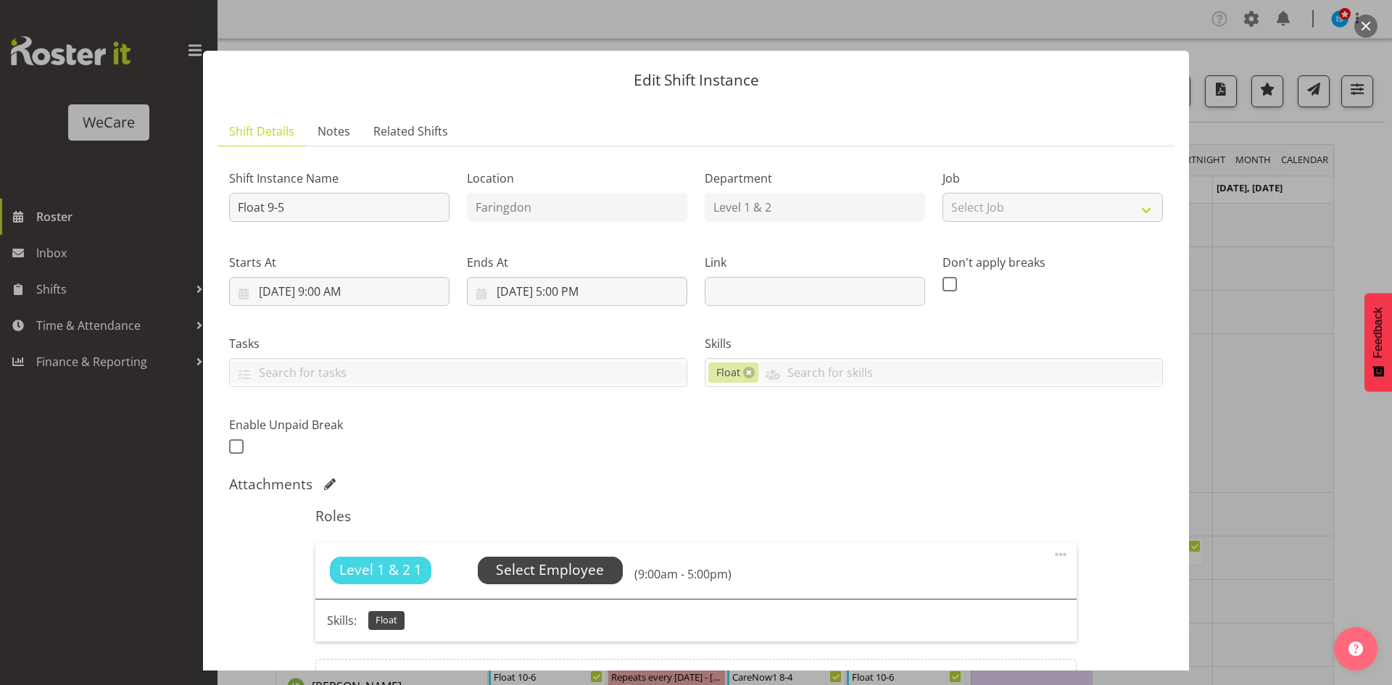
click at [550, 568] on span "Select Employee" at bounding box center [550, 570] width 108 height 21
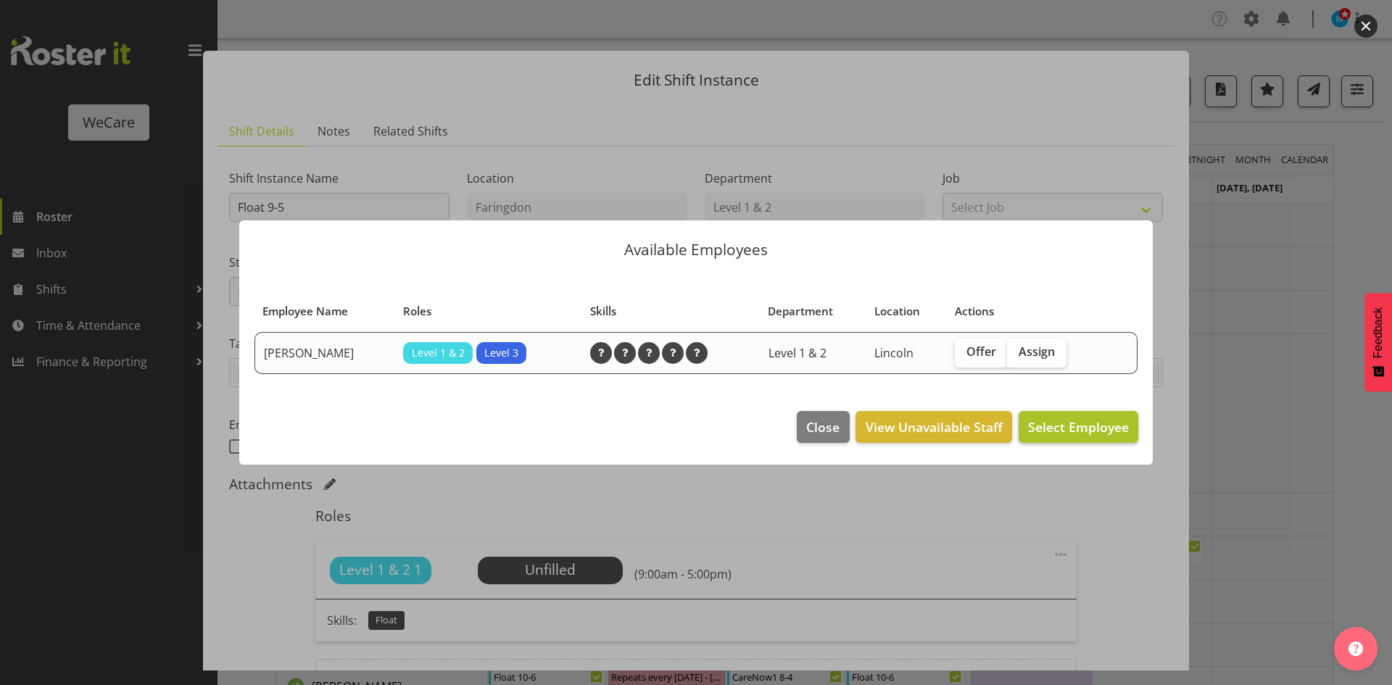
drag, startPoint x: 1043, startPoint y: 350, endPoint x: 1059, endPoint y: 442, distance: 93.5
click at [1043, 350] on span "Assign" at bounding box center [1037, 351] width 36 height 15
click at [1017, 350] on input "Assign" at bounding box center [1011, 351] width 9 height 9
checkbox input "true"
click at [1057, 450] on footer "Close View Unavailable Staff Assign [PERSON_NAME]" at bounding box center [696, 431] width 914 height 68
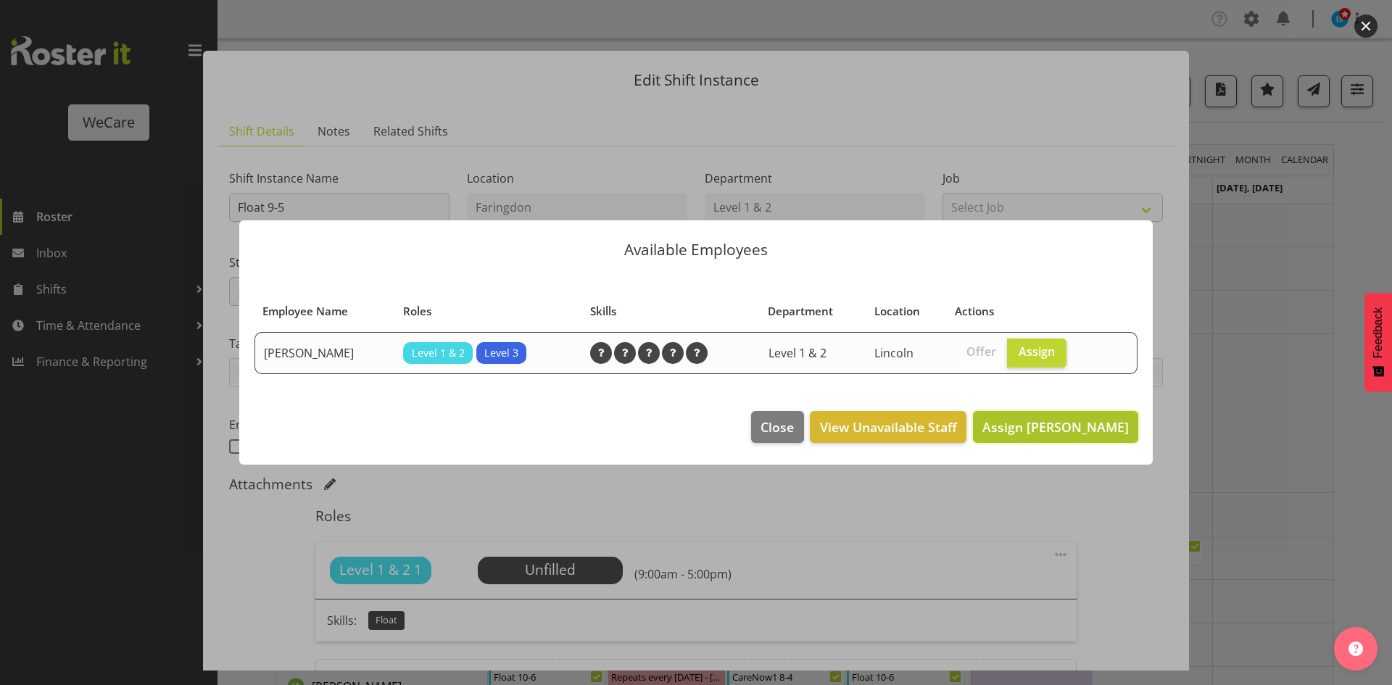
click at [1046, 426] on span "Assign [PERSON_NAME]" at bounding box center [1055, 426] width 146 height 17
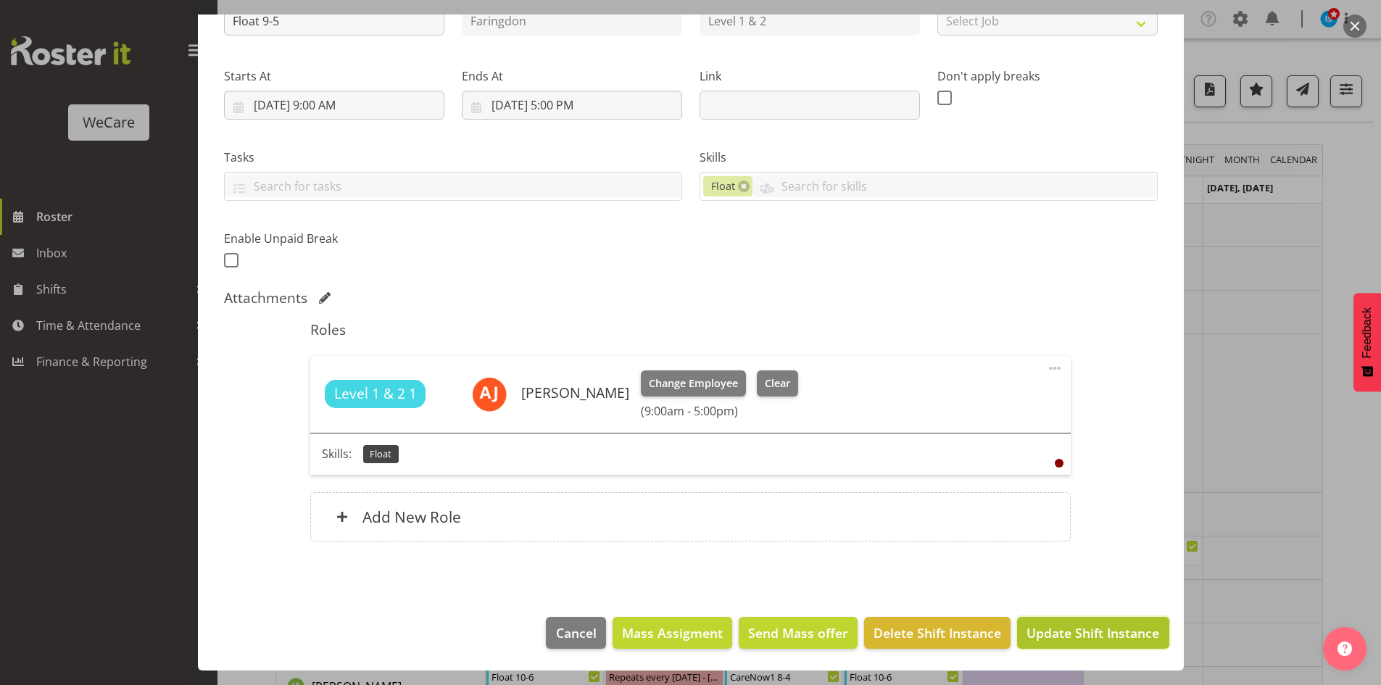
click at [1056, 628] on span "Update Shift Instance" at bounding box center [1093, 633] width 133 height 19
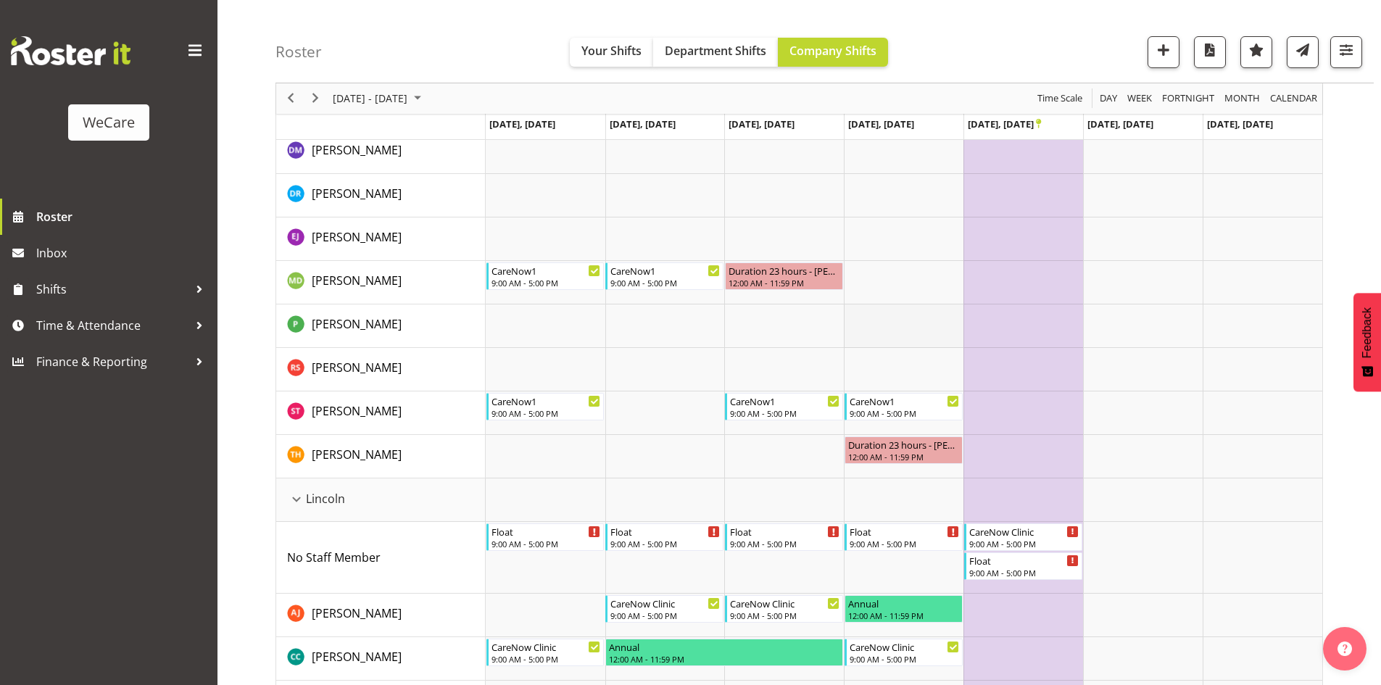
scroll to position [870, 0]
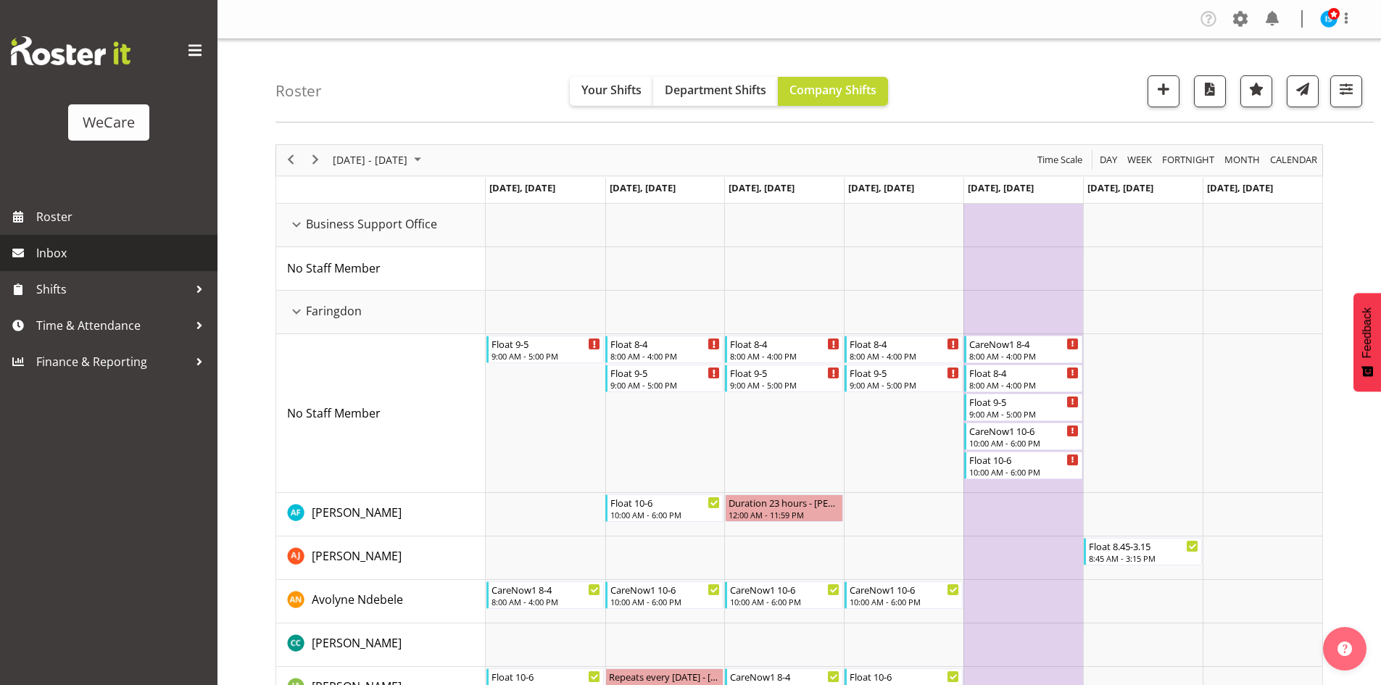
click at [48, 260] on span "Inbox" at bounding box center [123, 253] width 174 height 22
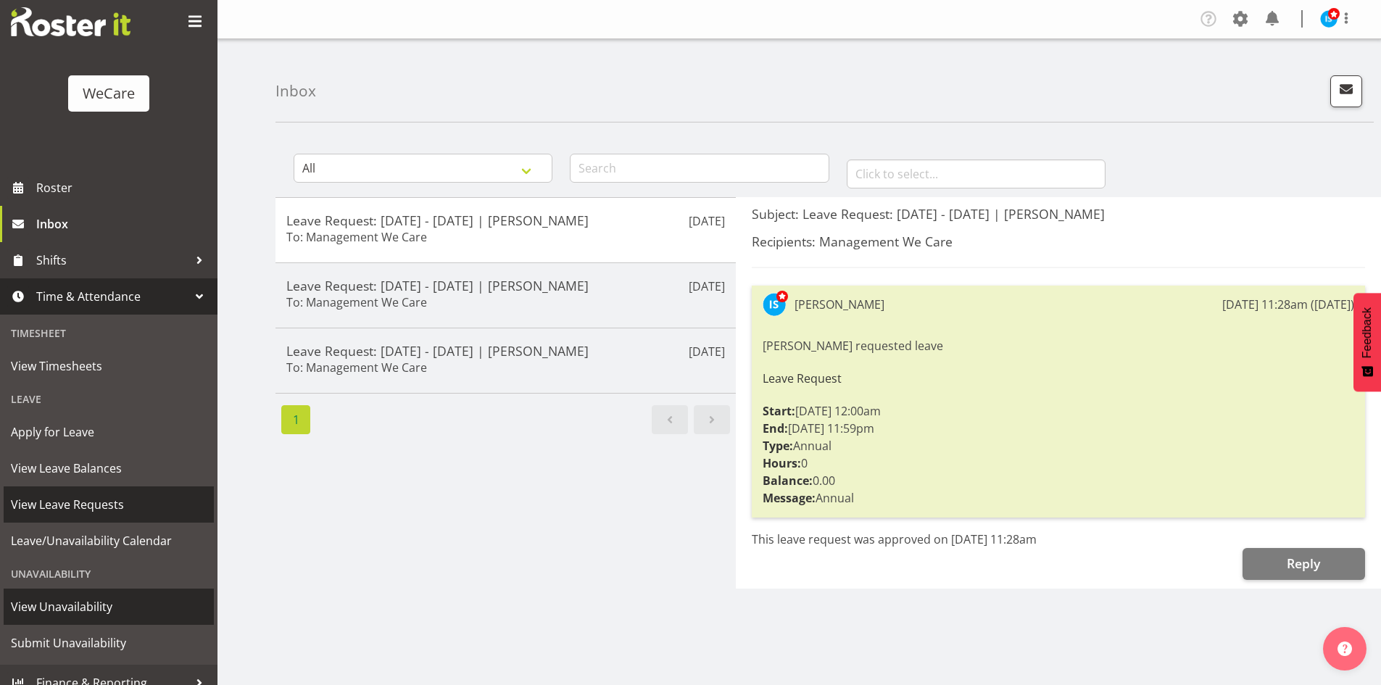
scroll to position [45, 0]
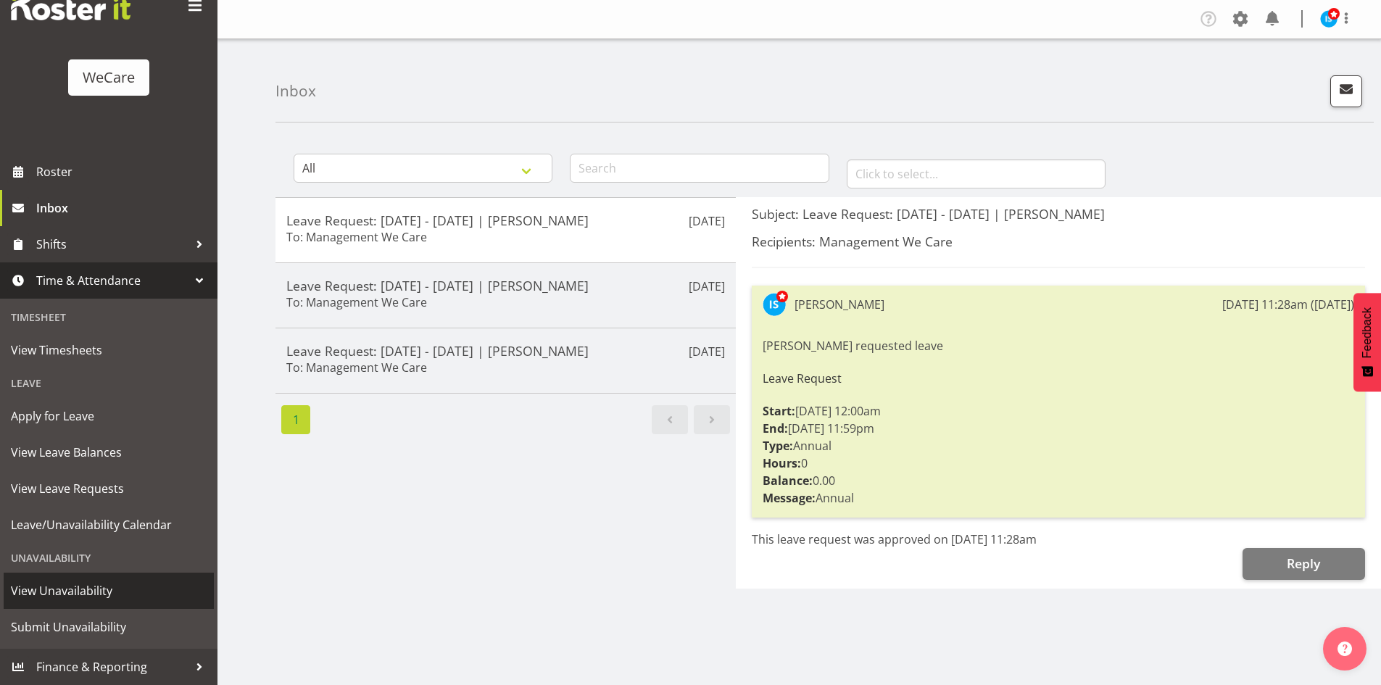
click at [53, 592] on span "View Unavailability" at bounding box center [109, 591] width 196 height 22
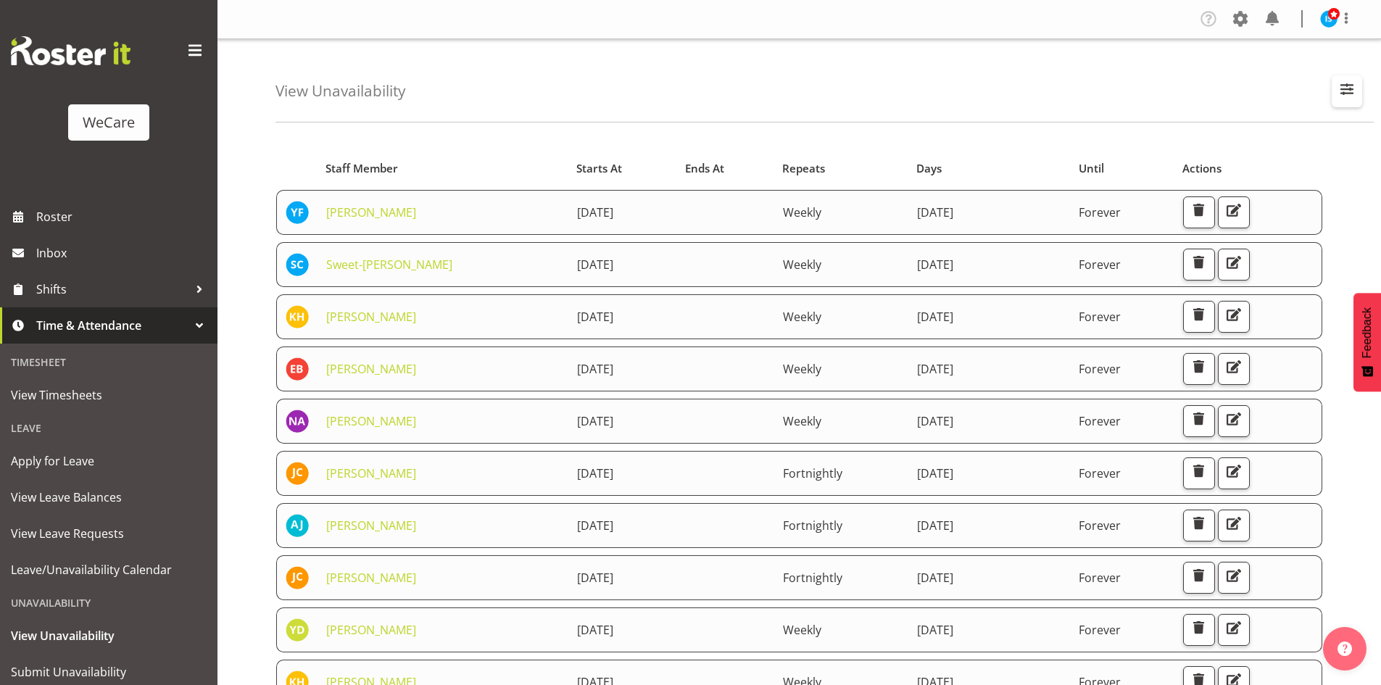
drag, startPoint x: 1360, startPoint y: 102, endPoint x: 1354, endPoint y: 98, distance: 7.5
click at [1360, 101] on button "button" at bounding box center [1347, 91] width 30 height 32
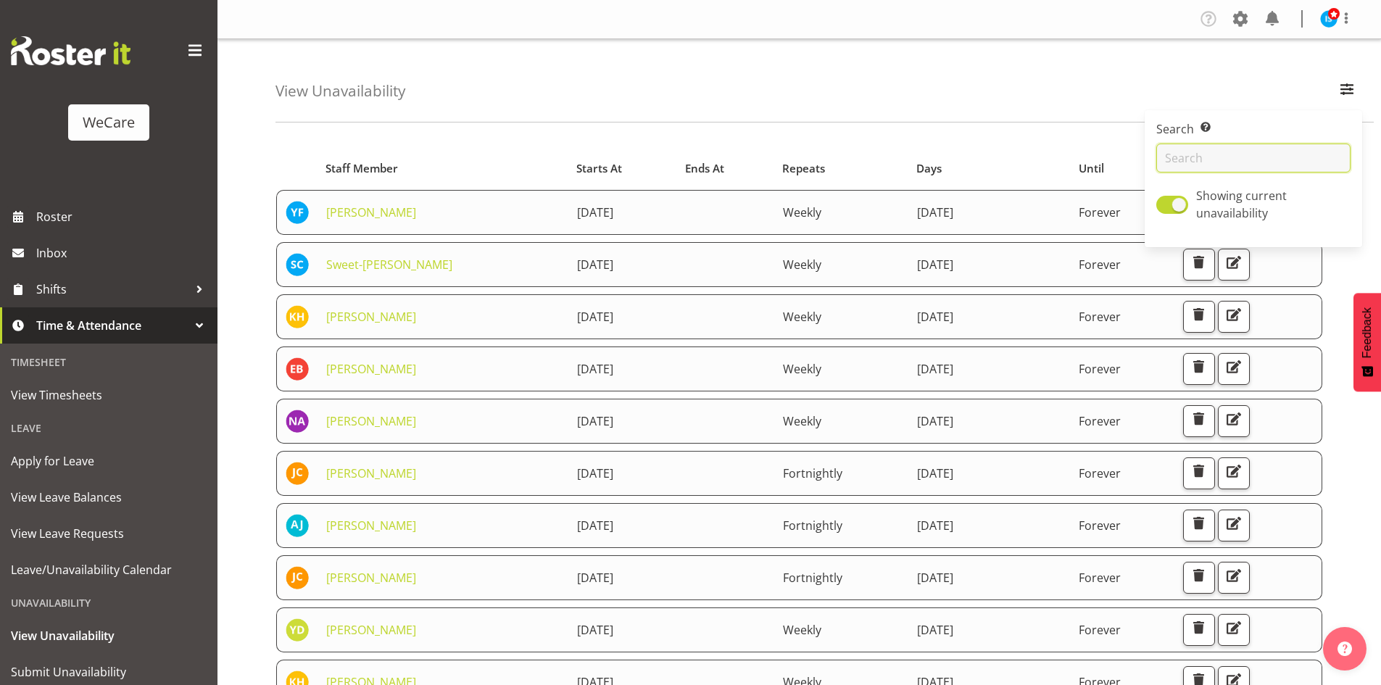
click at [1275, 169] on input "text" at bounding box center [1254, 158] width 194 height 29
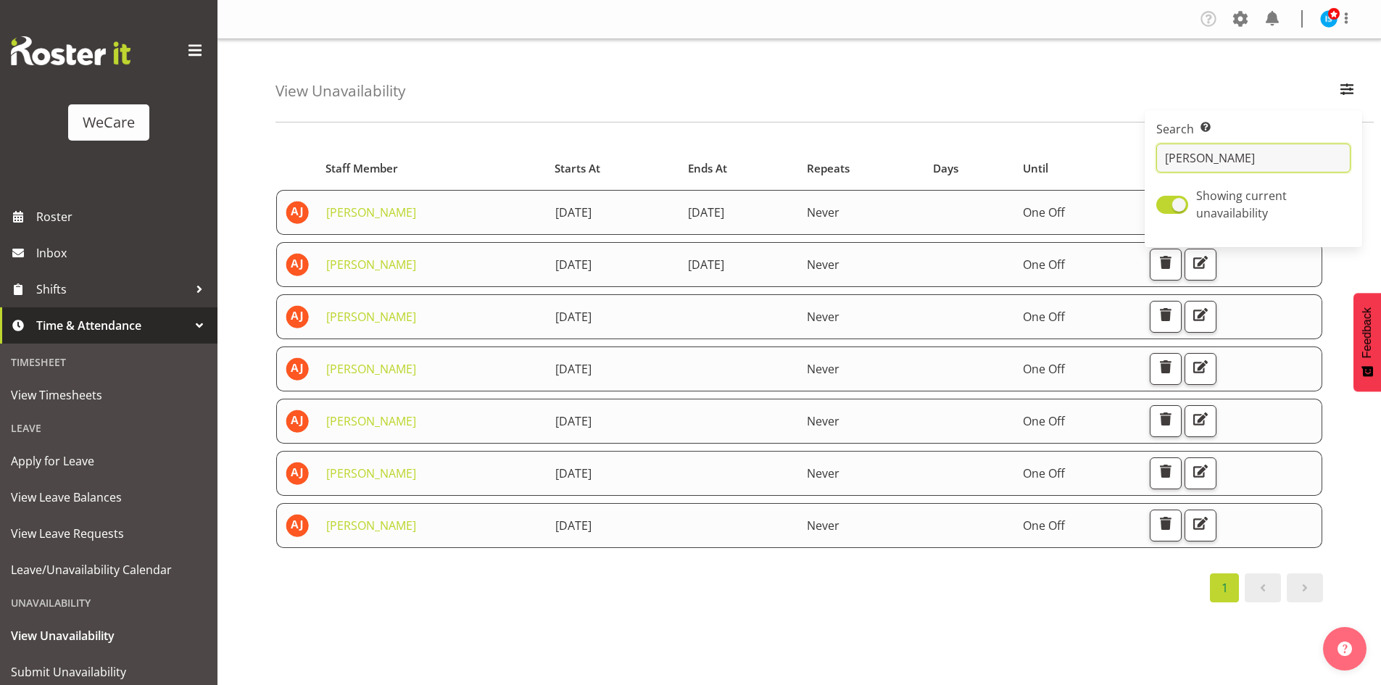
type input "amy"
click at [606, 53] on div "View Unavailability Search Search for a particular employee amy Showing current…" at bounding box center [825, 80] width 1098 height 83
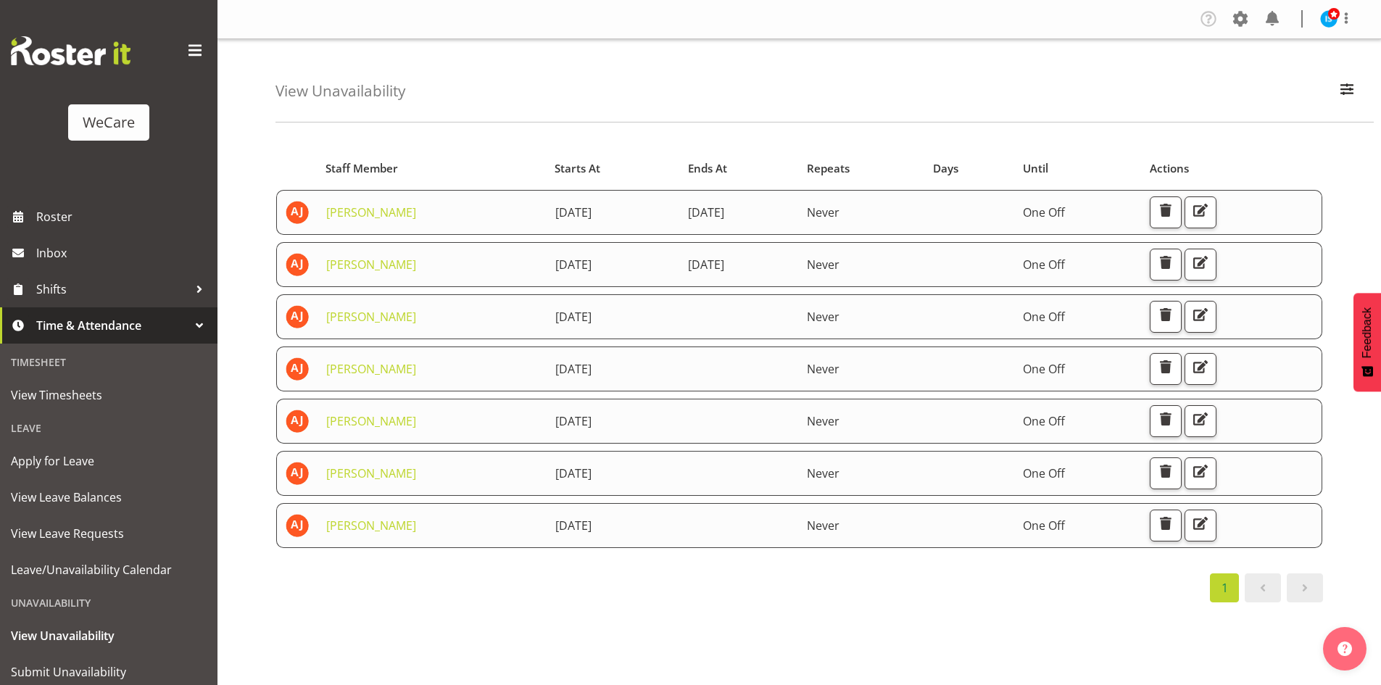
click at [1186, 416] on td at bounding box center [1231, 421] width 181 height 45
click at [1175, 421] on span "button" at bounding box center [1166, 419] width 19 height 19
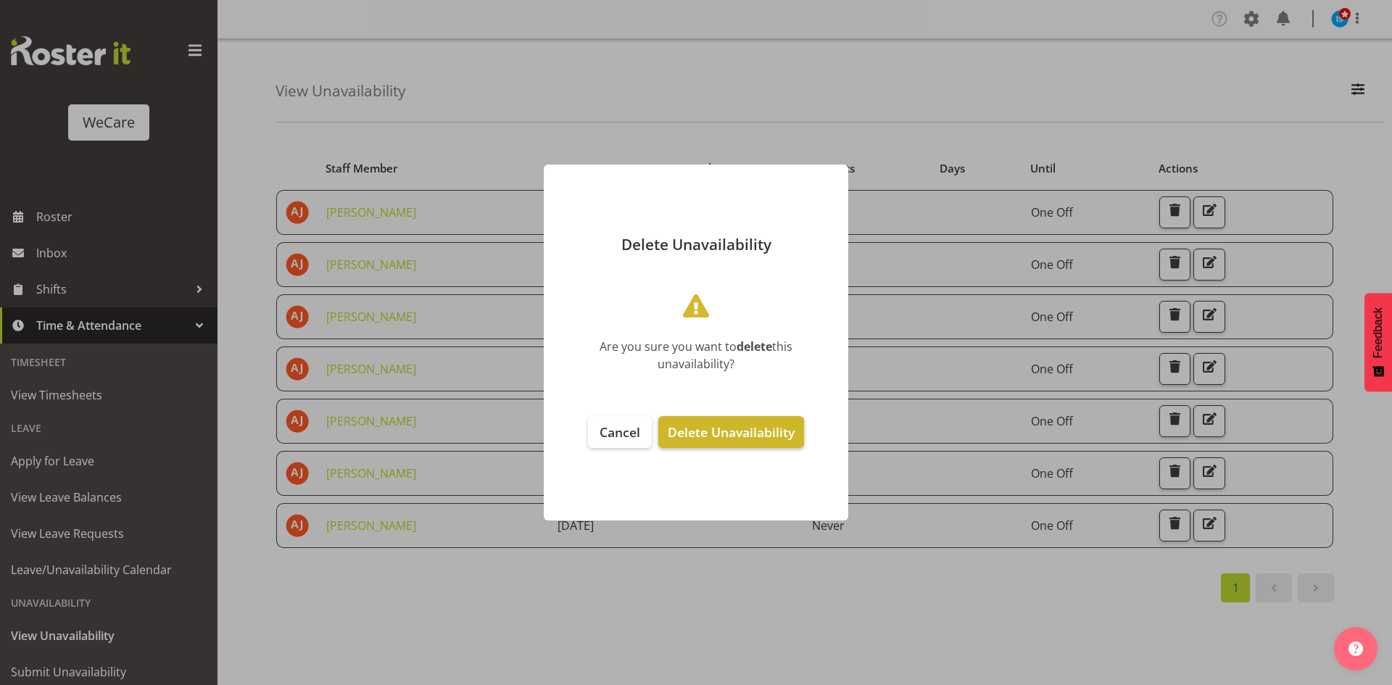
click at [691, 426] on span "Delete Unavailability" at bounding box center [731, 431] width 127 height 17
